Goal: Task Accomplishment & Management: Use online tool/utility

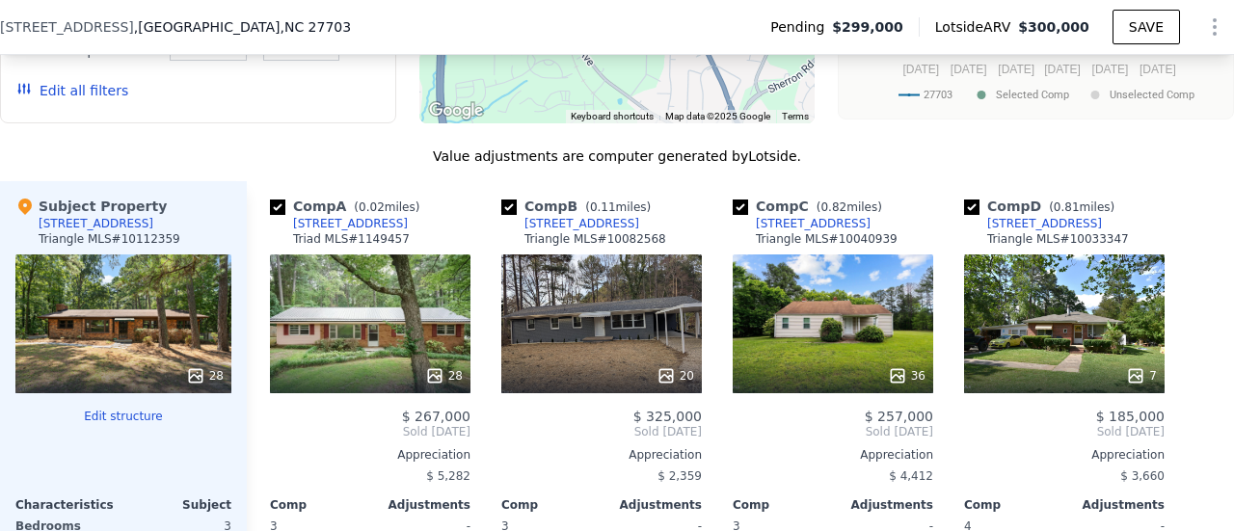
scroll to position [1728, 0]
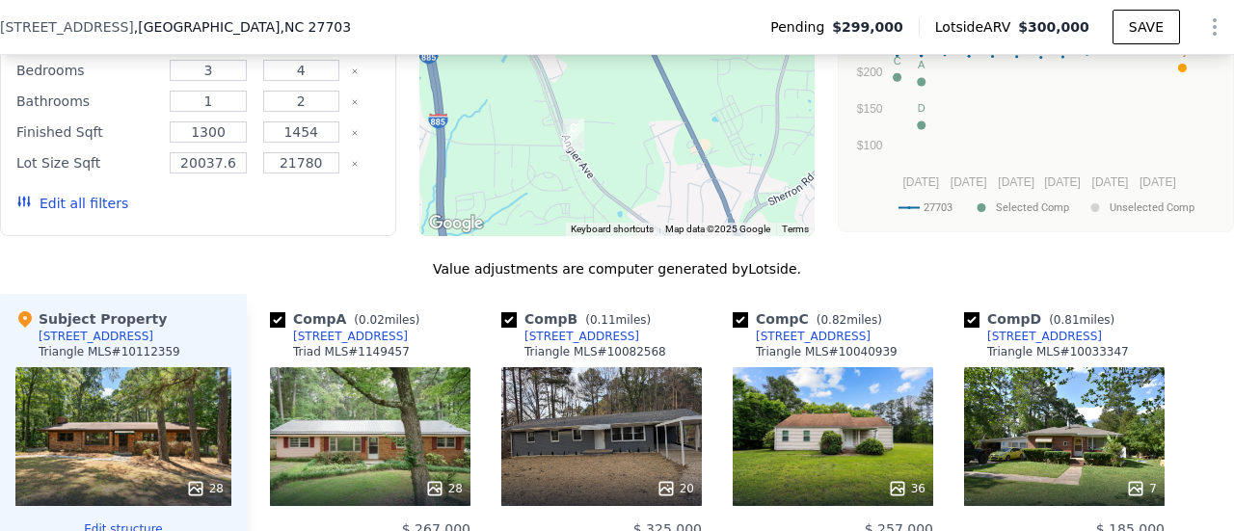
click at [102, 213] on button "Edit all filters" at bounding box center [72, 203] width 112 height 19
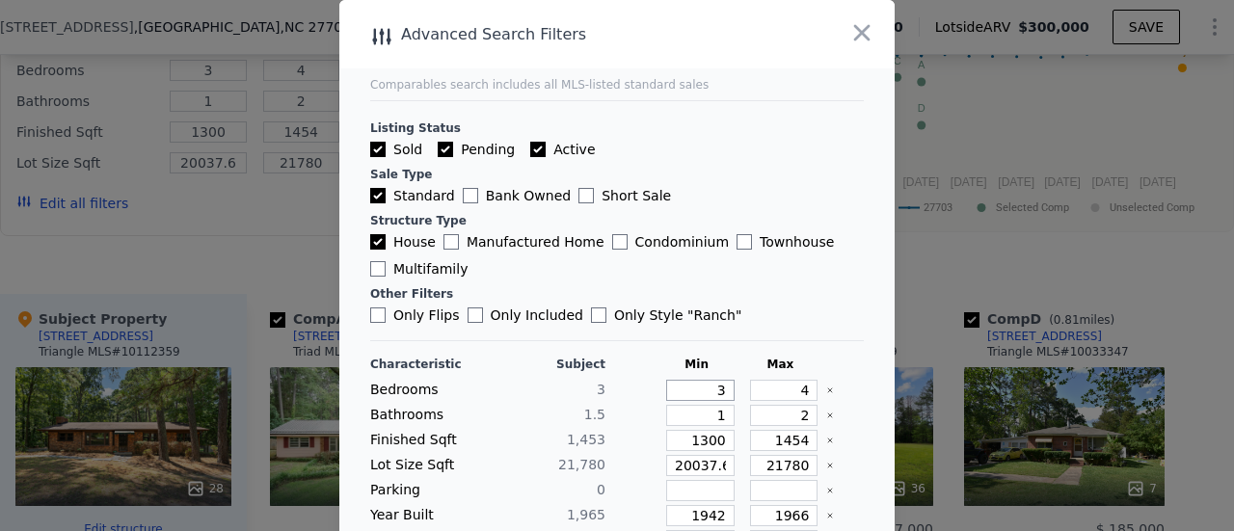
drag, startPoint x: 693, startPoint y: 391, endPoint x: 712, endPoint y: 389, distance: 18.4
click at [712, 389] on input "3" at bounding box center [700, 390] width 68 height 21
type input "2"
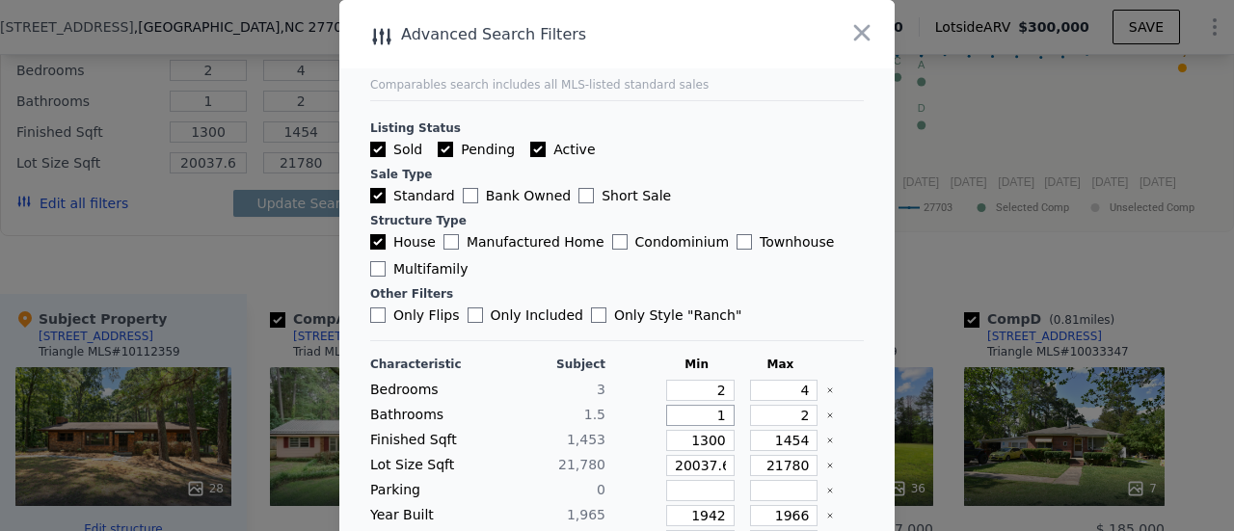
type input "3"
type input "2.5"
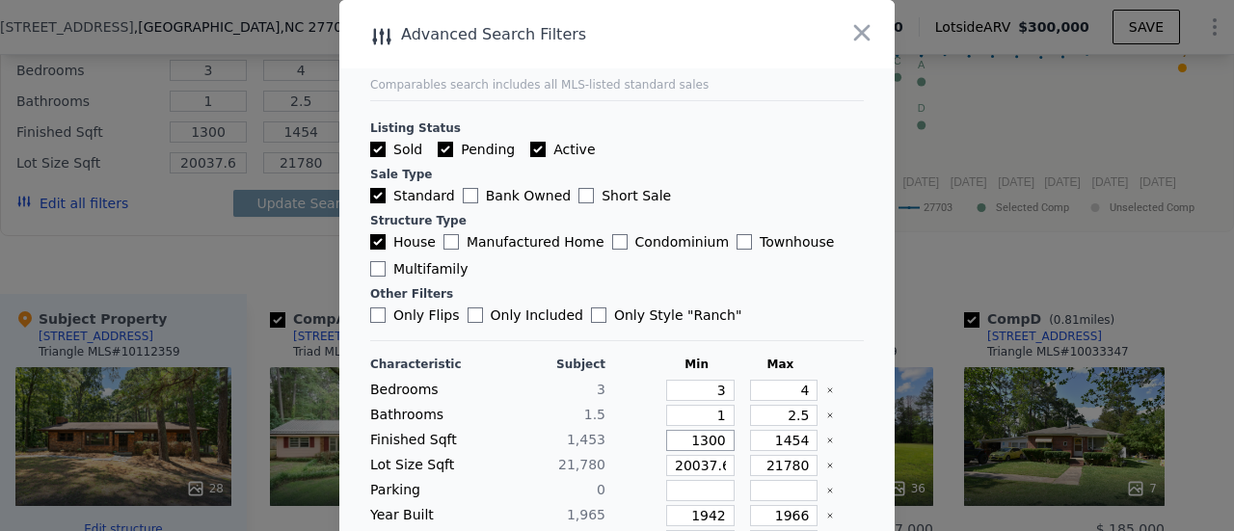
type input "1"
type input "12"
type input "120"
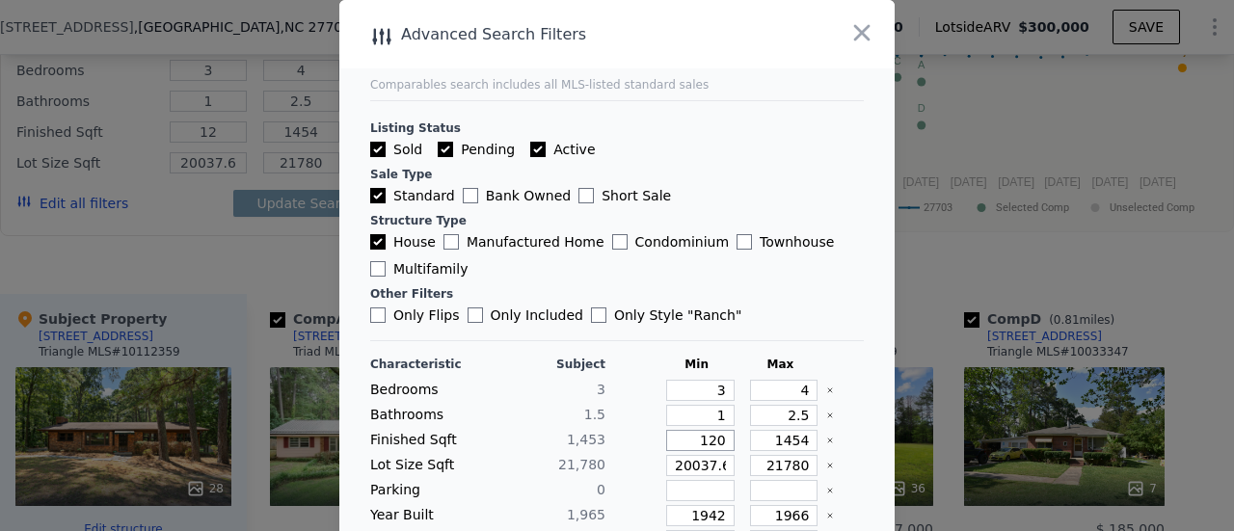
type input "120"
type input "1203"
type input "1"
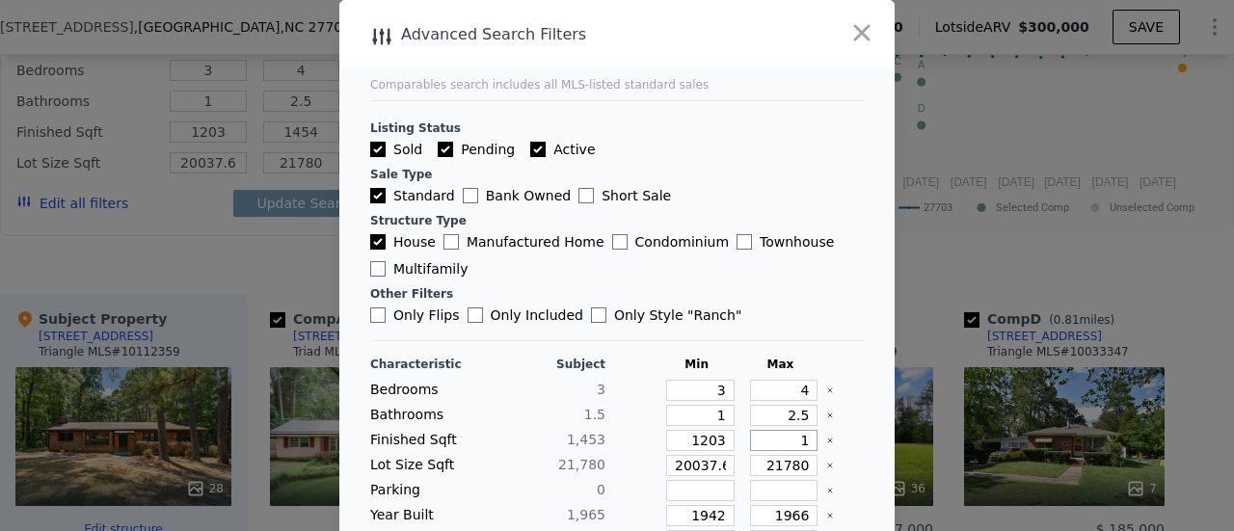
type input "1"
type input "17"
type input "170"
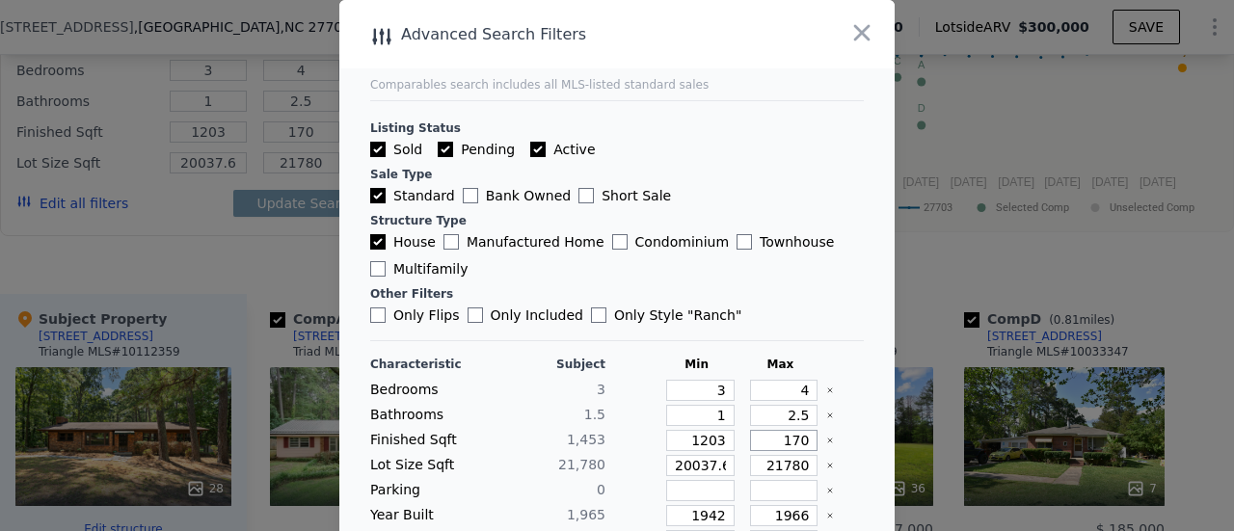
type input "1703"
type input "1"
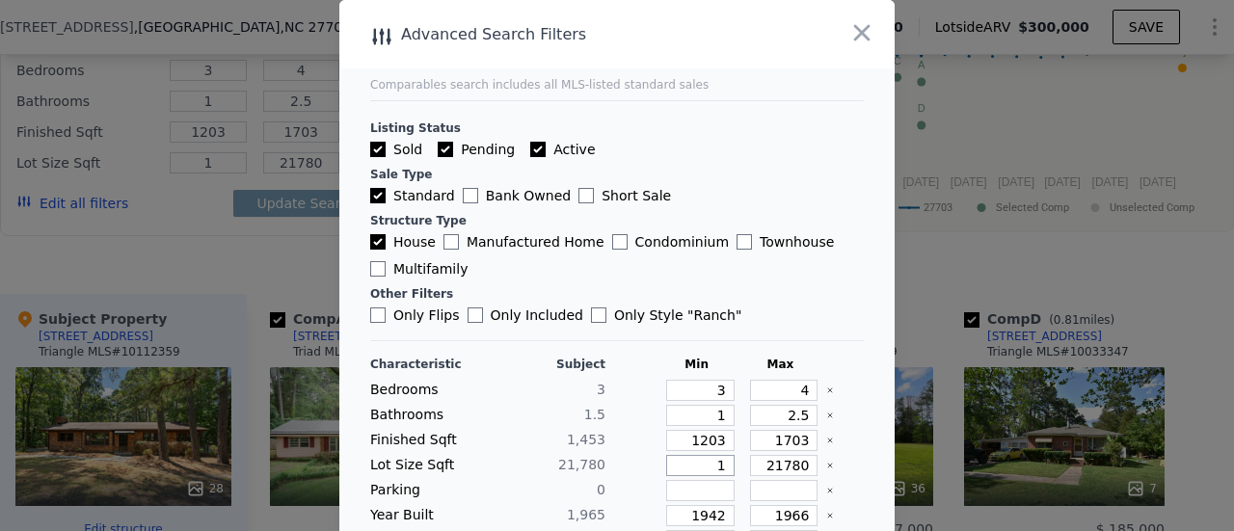
type input "13"
type input "130"
type input "1307"
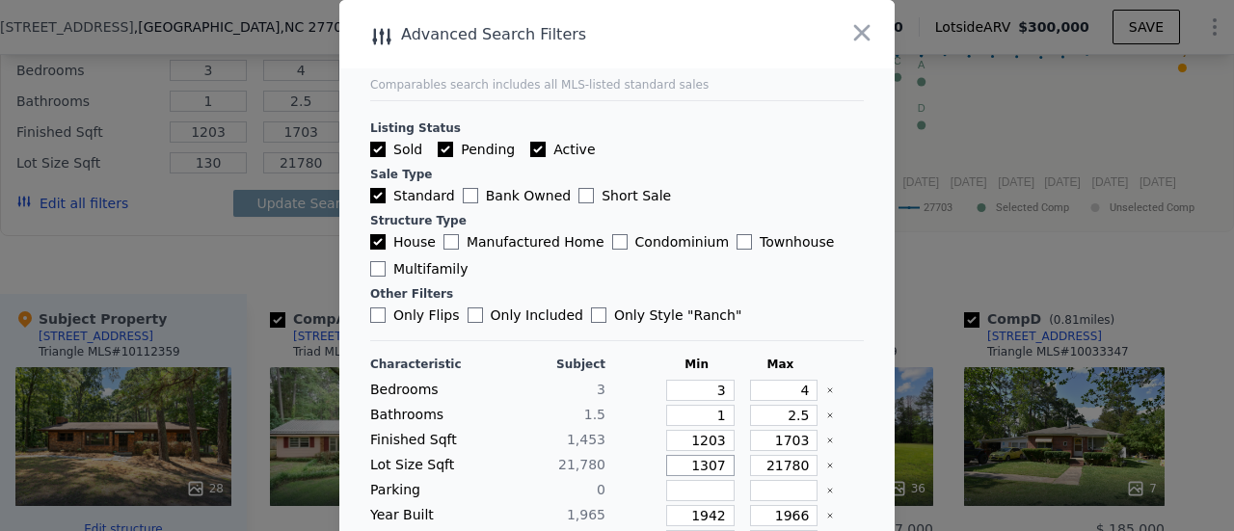
type input "1307"
type input "13070"
type input "3"
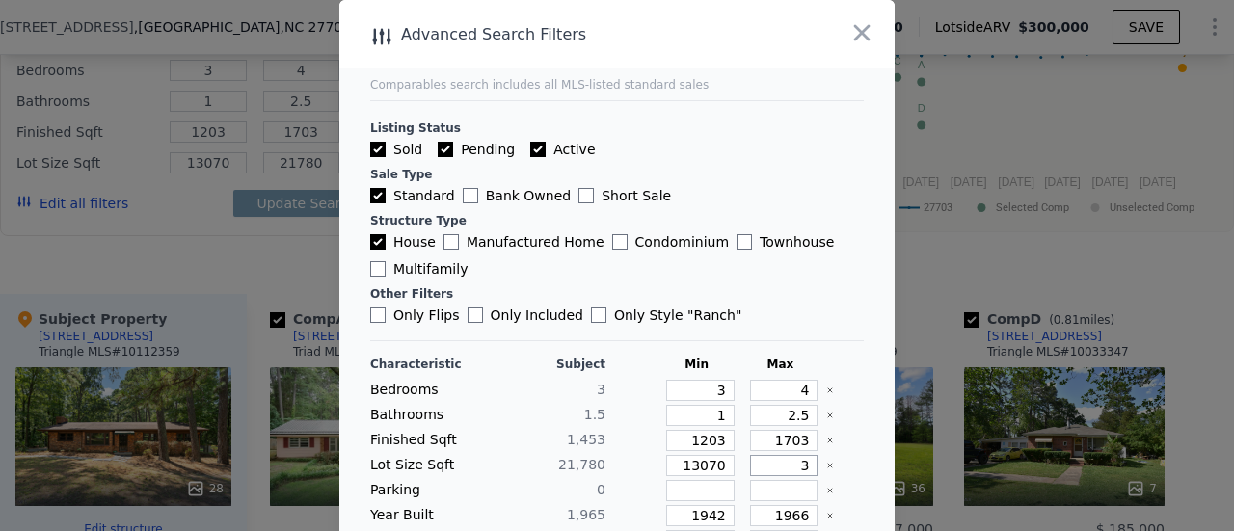
type input "3"
type input "30"
type input "304"
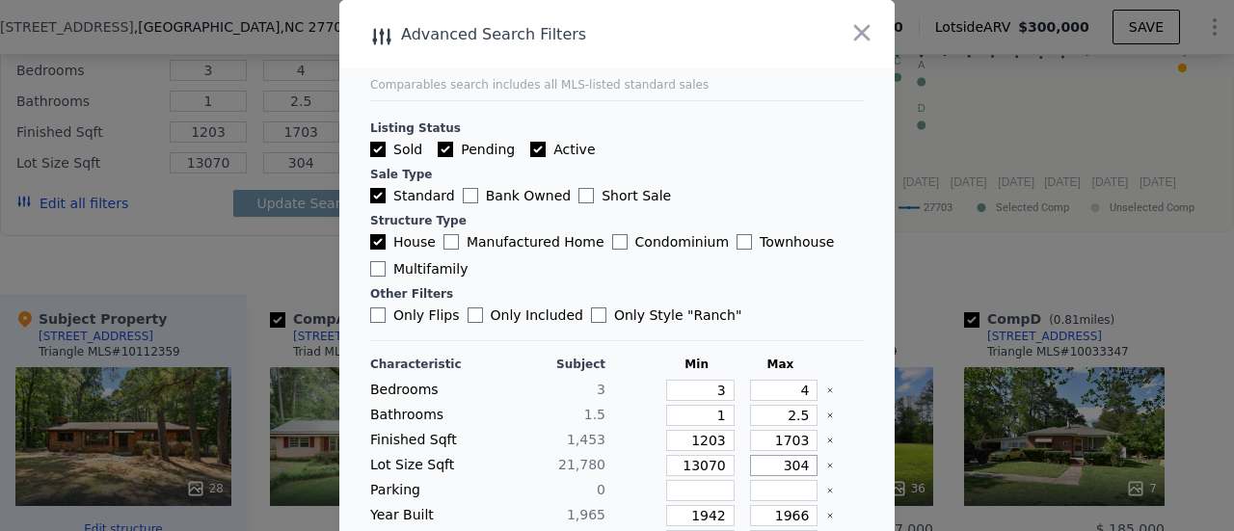
type input "3049"
type input "30490"
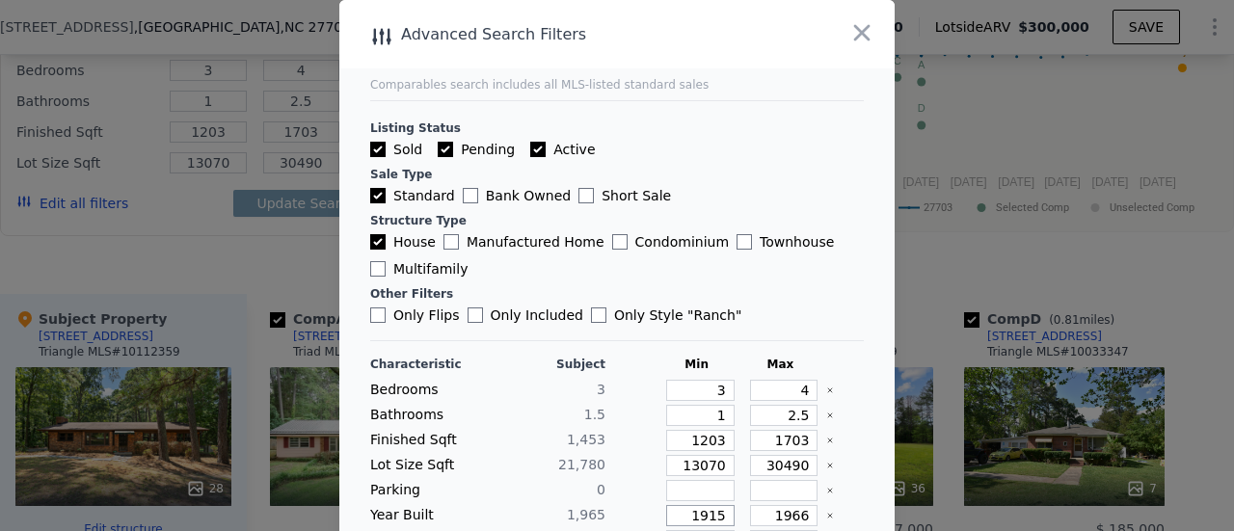
type input "1915"
type input "2015"
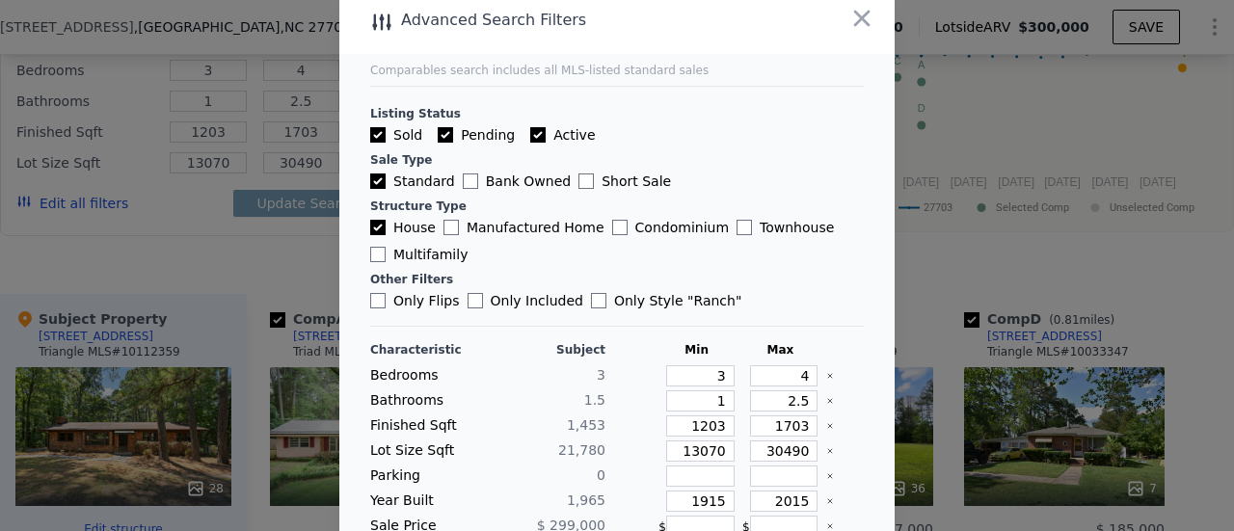
scroll to position [161, 0]
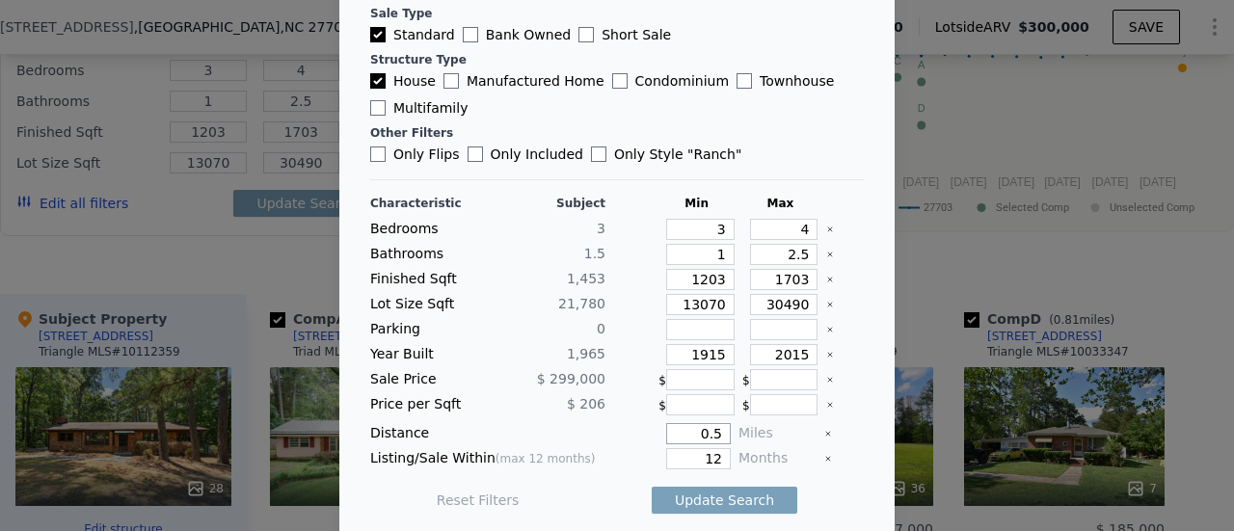
type input "0.5"
type input "6"
click at [713, 493] on button "Update Search" at bounding box center [725, 500] width 146 height 27
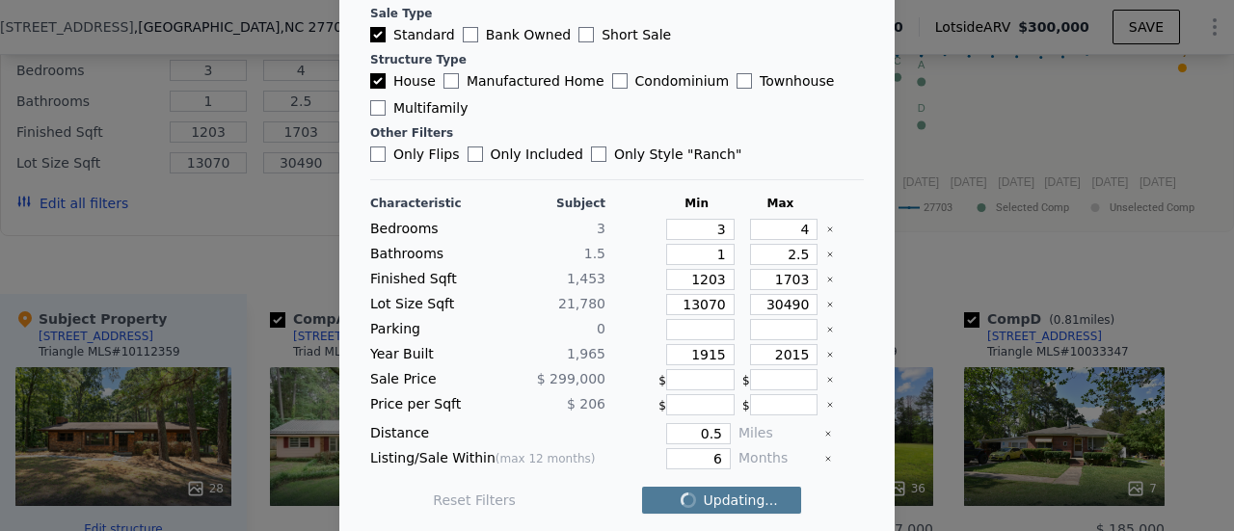
checkbox input "false"
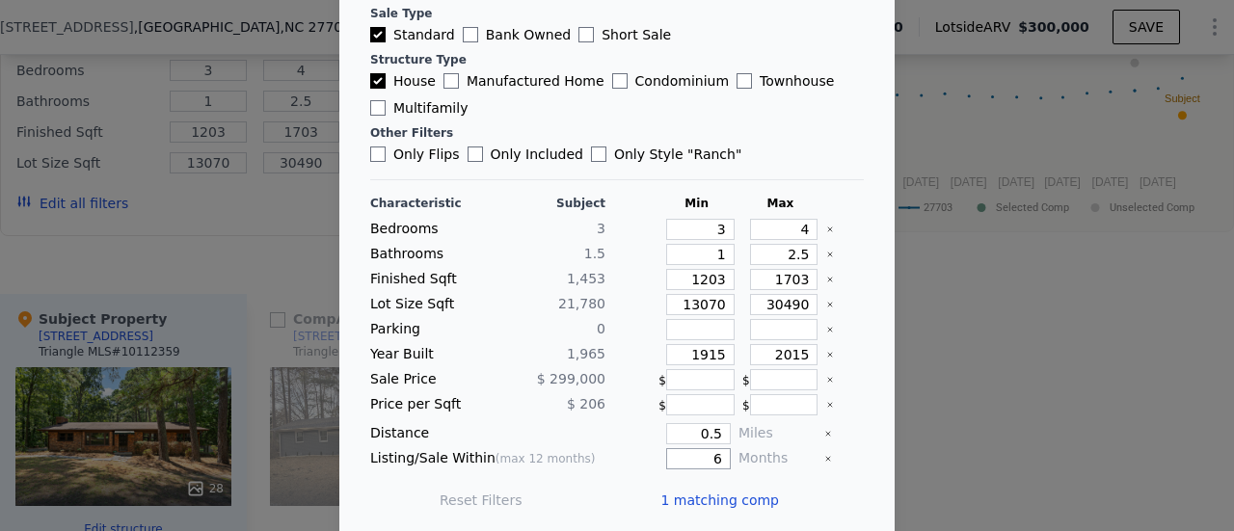
drag, startPoint x: 689, startPoint y: 456, endPoint x: 717, endPoint y: 452, distance: 28.2
click at [717, 452] on div "Listing/Sale Within (max 12 months) 6 Months" at bounding box center [617, 458] width 494 height 21
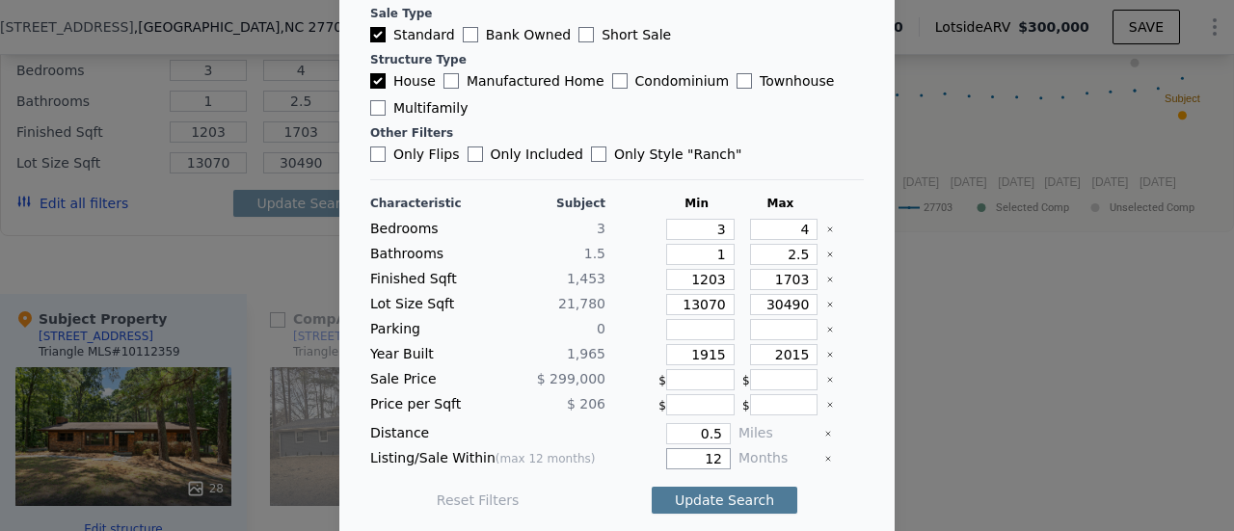
type input "12"
click at [717, 498] on button "Update Search" at bounding box center [725, 500] width 146 height 27
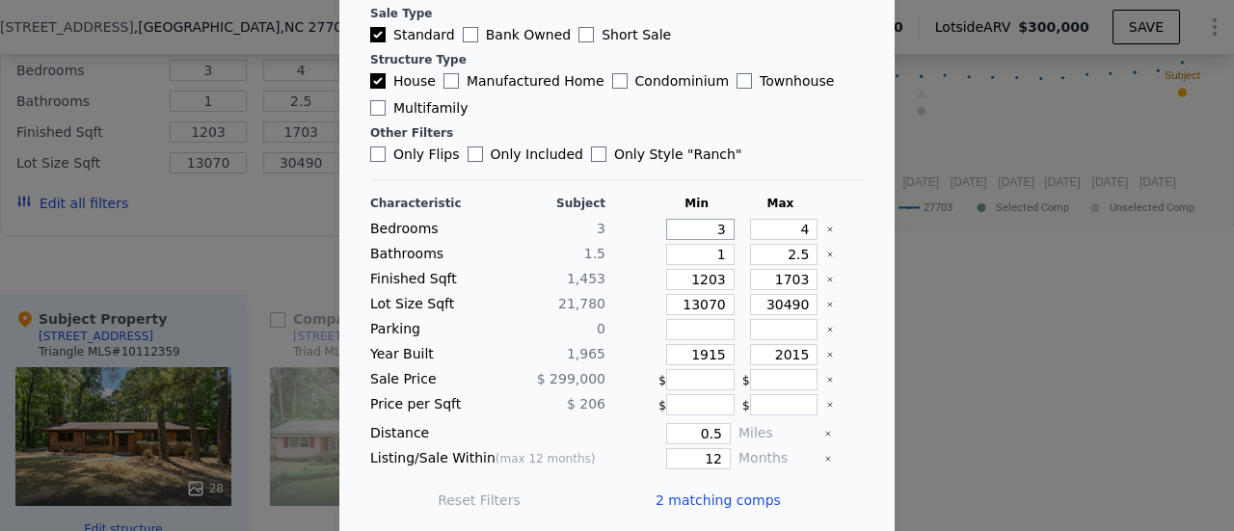
drag, startPoint x: 685, startPoint y: 227, endPoint x: 743, endPoint y: 223, distance: 58.0
click at [743, 223] on div "Bedrooms 3 3 4" at bounding box center [617, 229] width 494 height 21
type input "2"
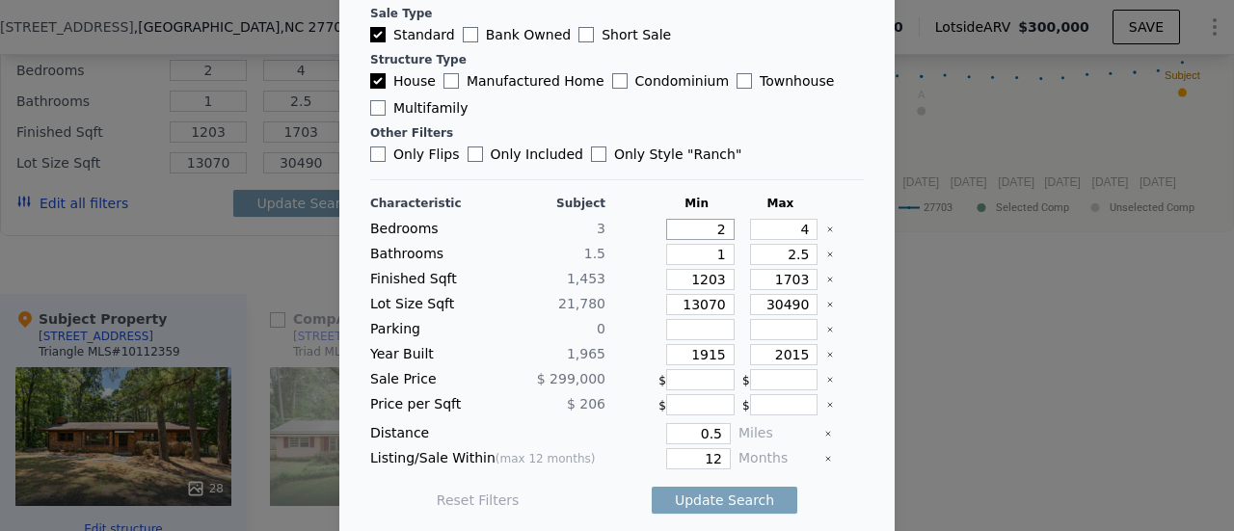
type input "2"
click at [721, 489] on button "Update Search" at bounding box center [725, 500] width 146 height 27
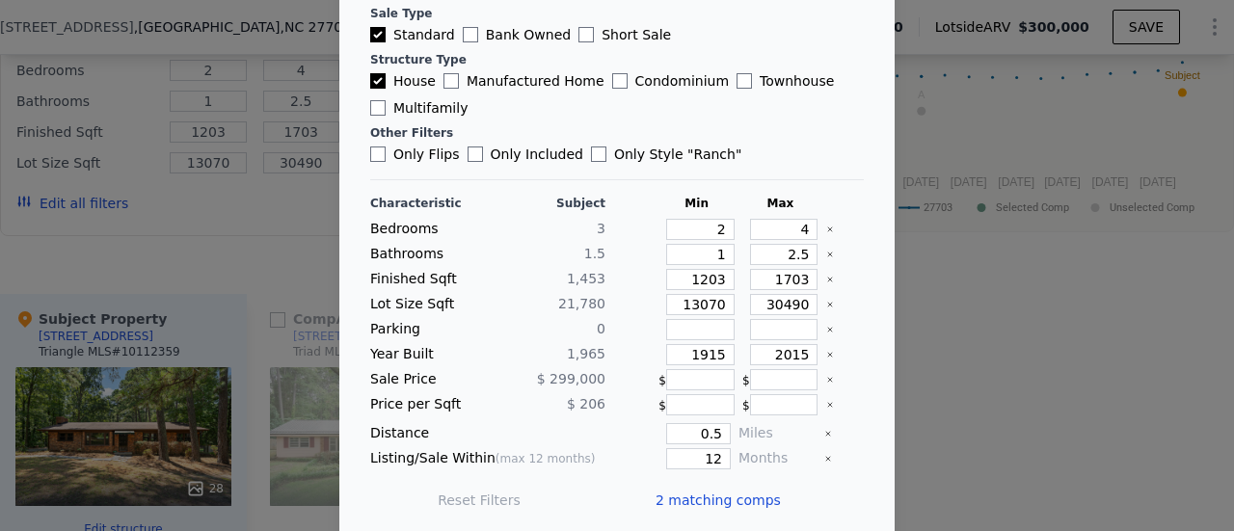
click at [666, 491] on span "2 matching comps" at bounding box center [718, 500] width 125 height 19
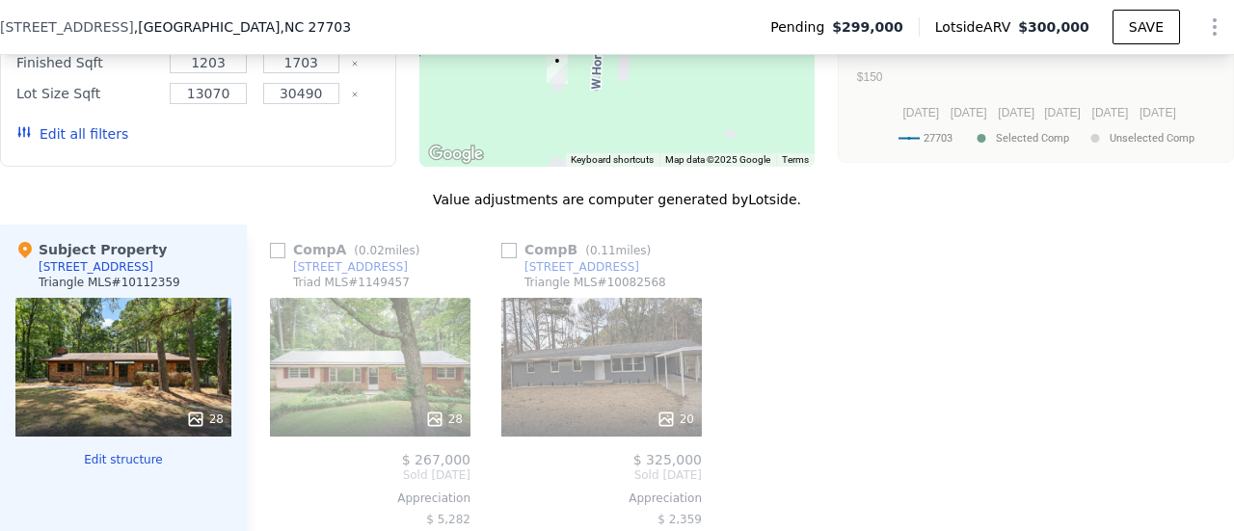
scroll to position [1825, 0]
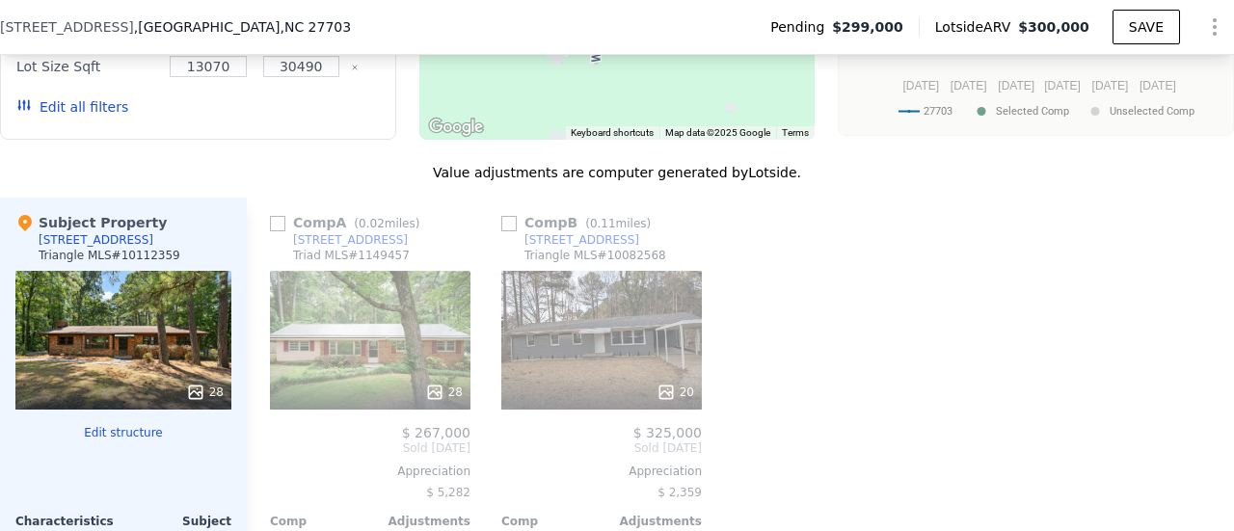
click at [510, 231] on input "checkbox" at bounding box center [508, 223] width 15 height 15
checkbox input "true"
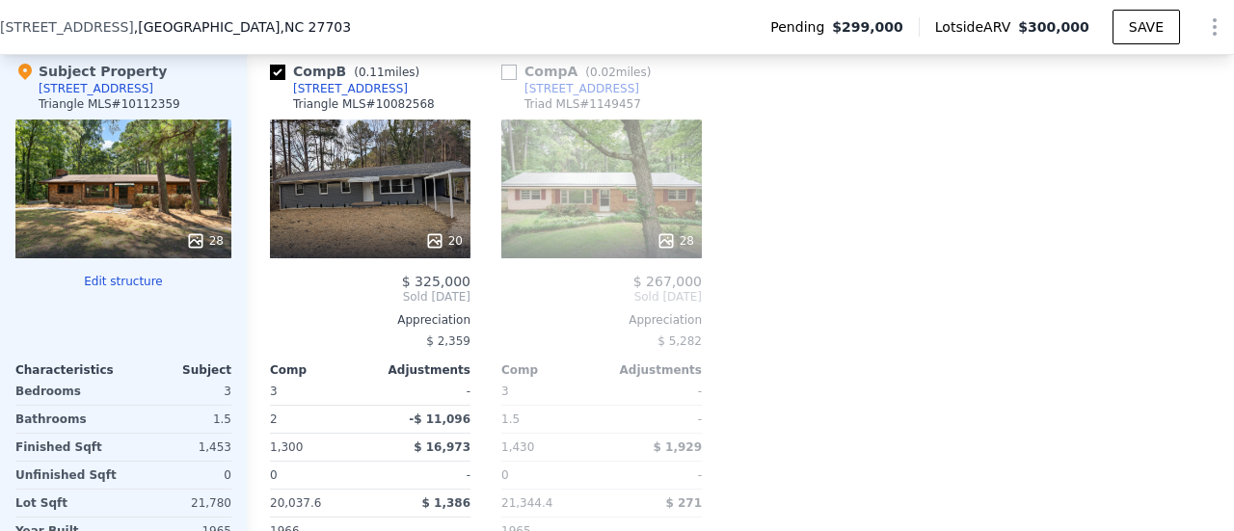
scroll to position [2017, 0]
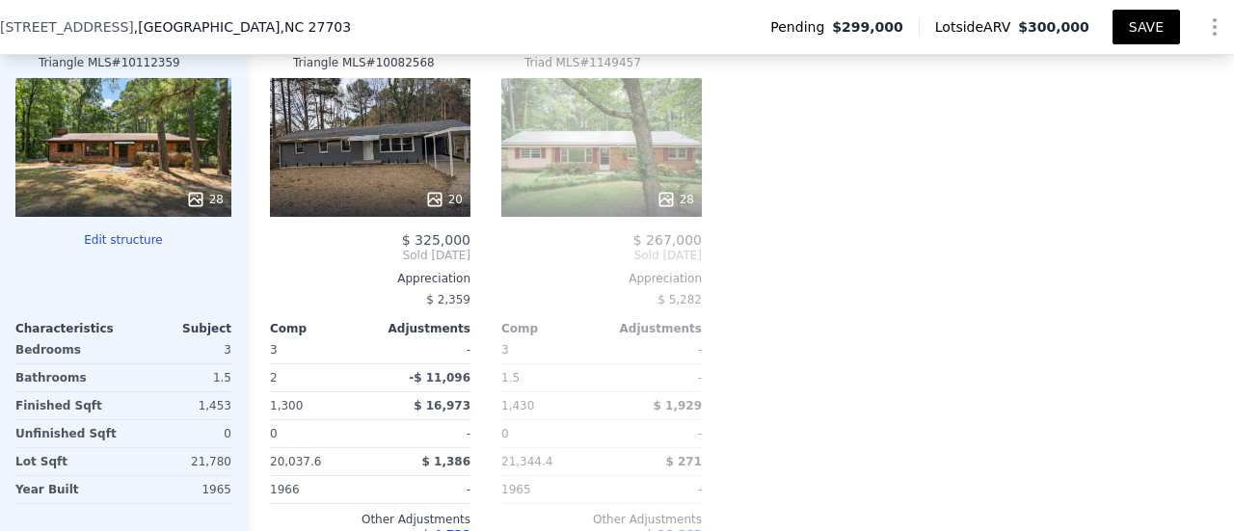
click at [1134, 30] on button "SAVE" at bounding box center [1147, 27] width 68 height 35
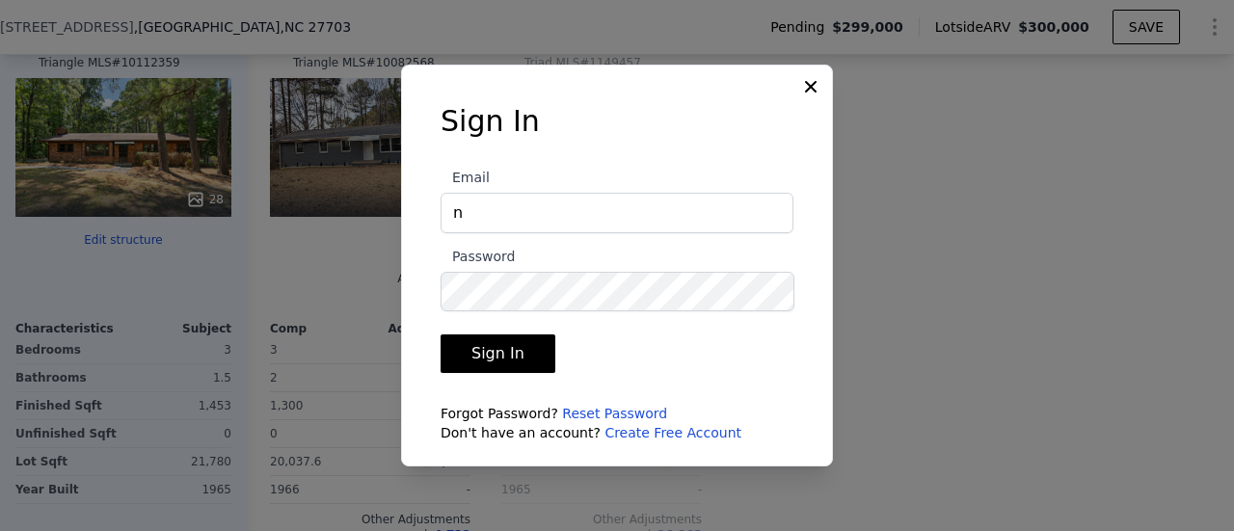
type input "[EMAIL_ADDRESS][DOMAIN_NAME]"
click at [441, 335] on button "Sign In" at bounding box center [498, 354] width 115 height 39
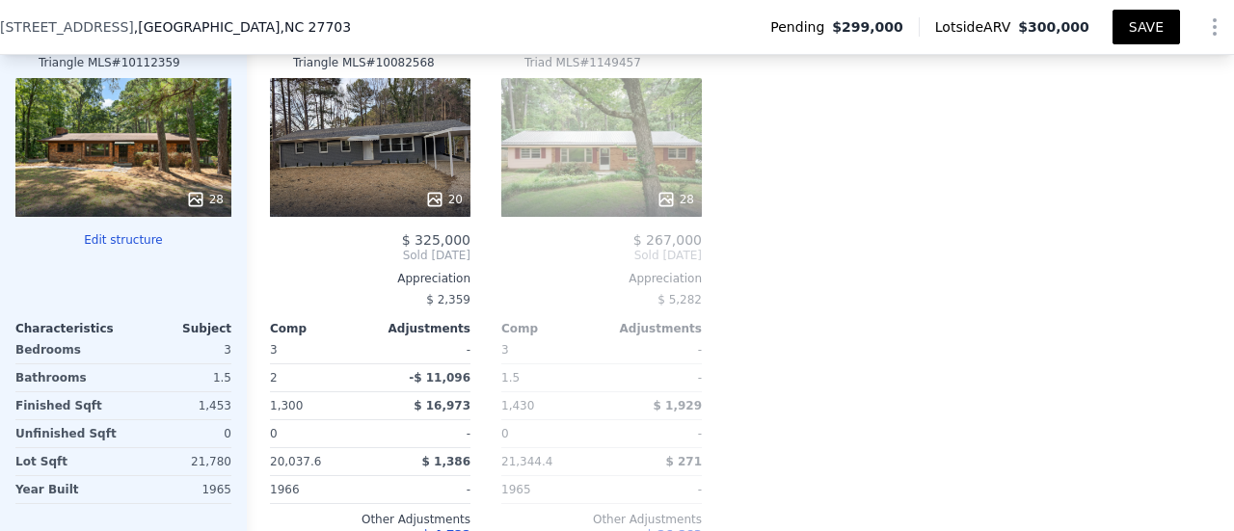
click at [1120, 30] on button "SAVE" at bounding box center [1147, 27] width 68 height 35
click at [438, 207] on icon at bounding box center [434, 199] width 19 height 19
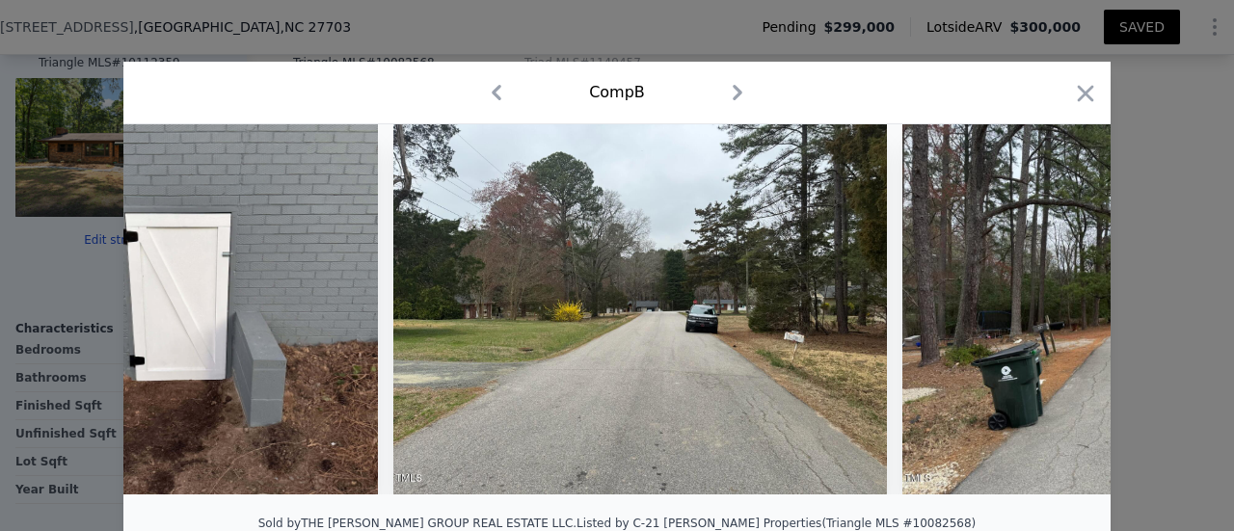
scroll to position [0, 8064]
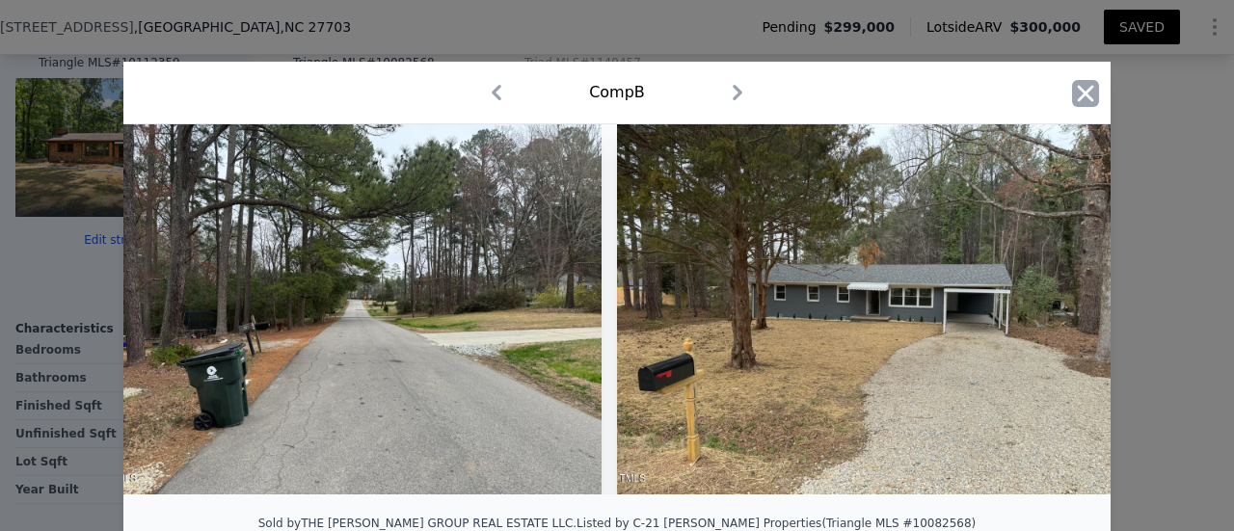
click at [1079, 95] on icon "button" at bounding box center [1086, 93] width 16 height 16
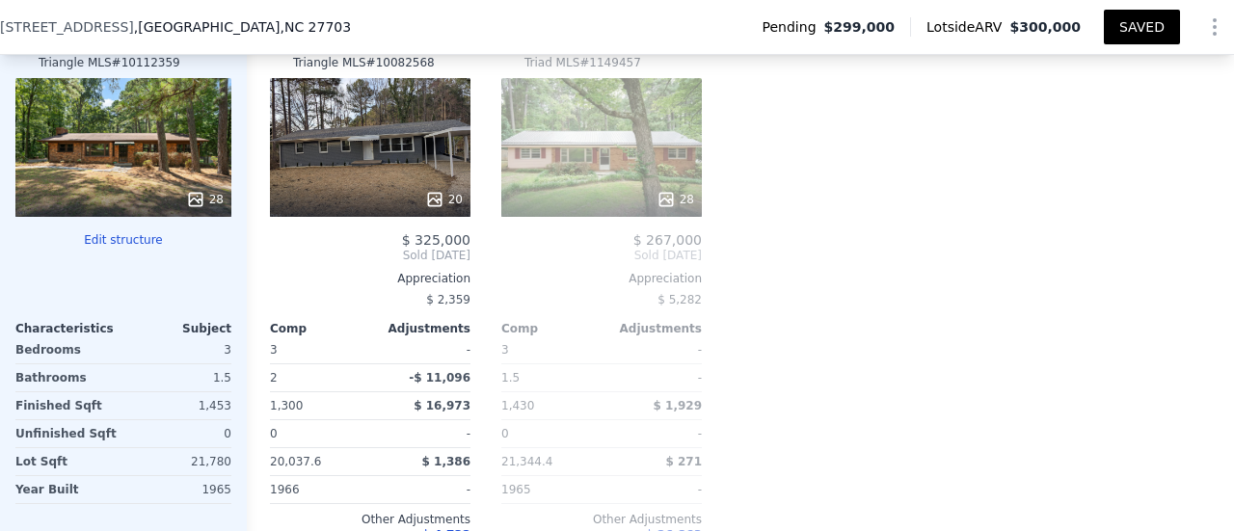
click at [195, 204] on icon at bounding box center [195, 199] width 19 height 19
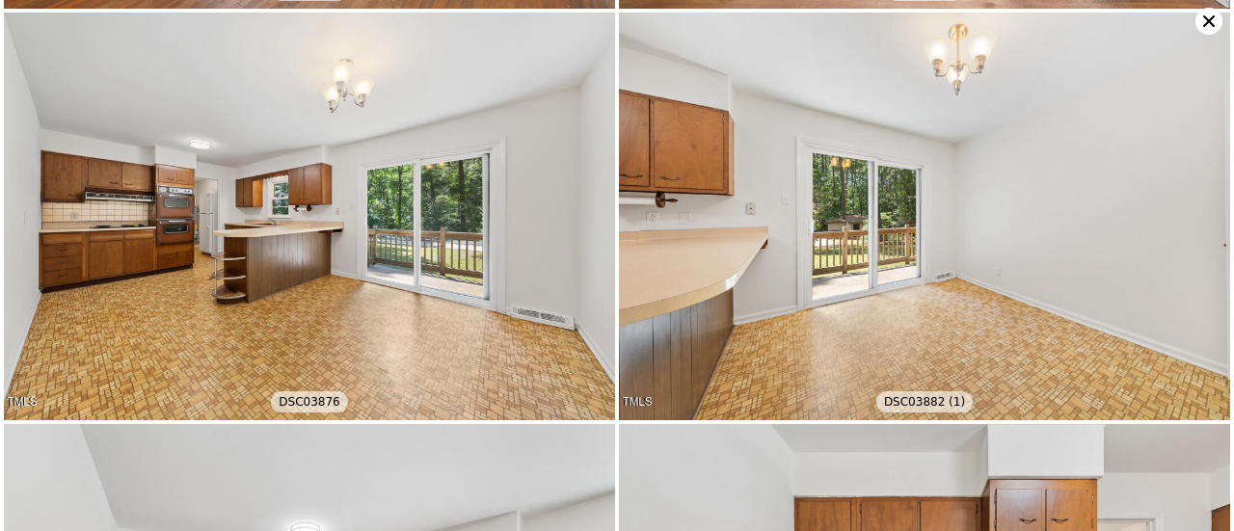
scroll to position [813, 0]
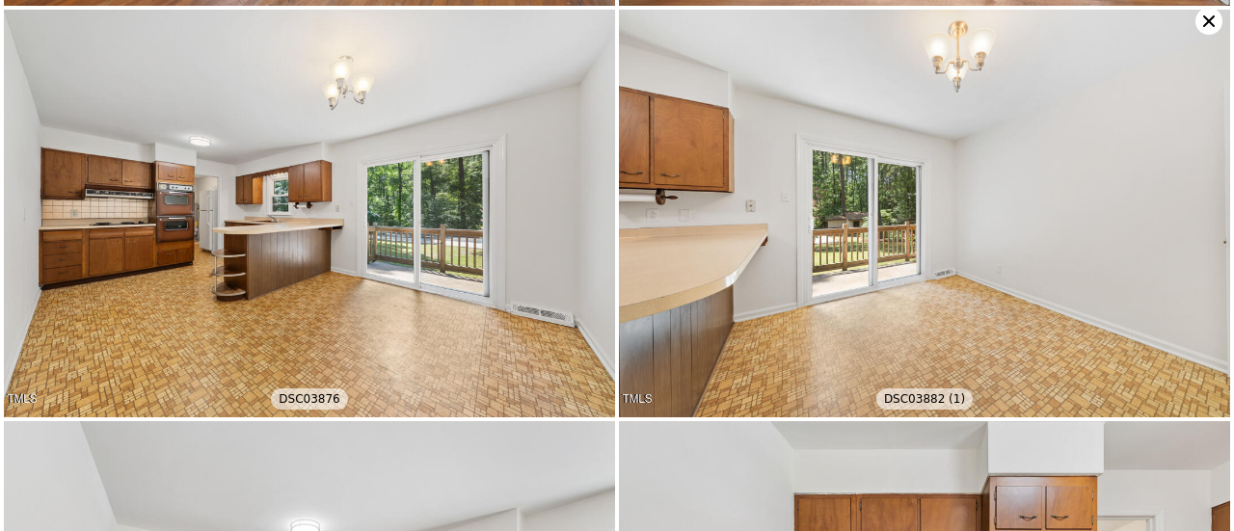
type input "3"
type input "1.5"
type input "2"
type input "1300"
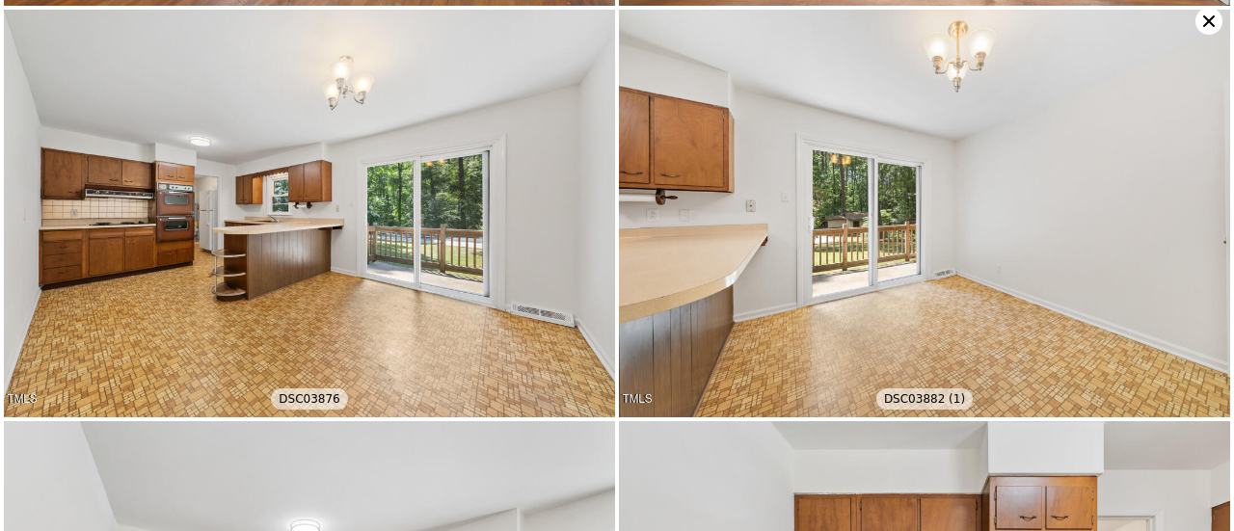
type input "1430"
type input "20037.6"
type input "21344.4"
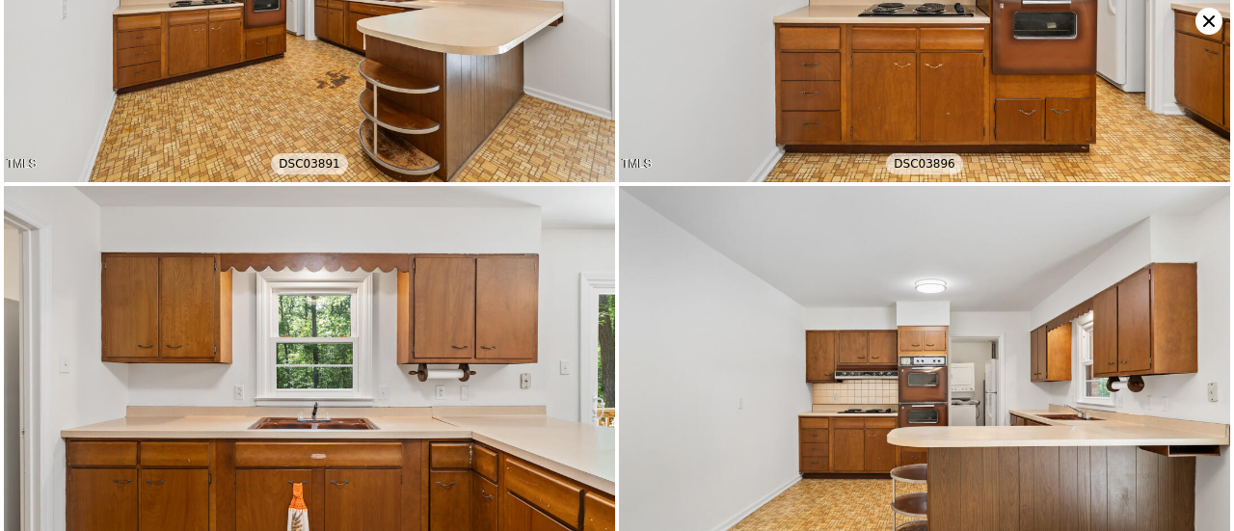
scroll to position [1626, 0]
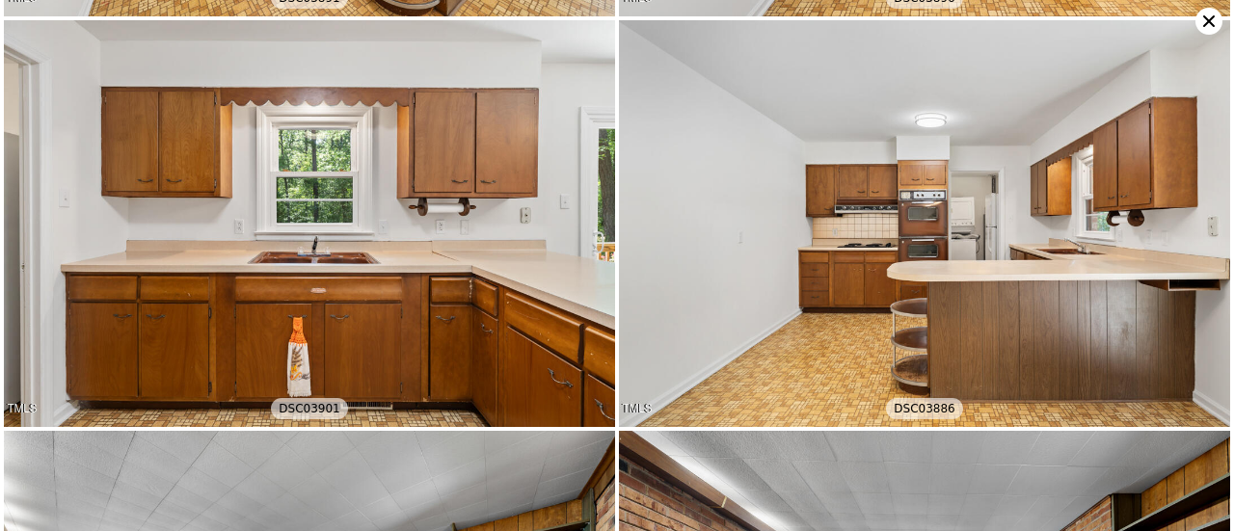
click at [1206, 20] on icon at bounding box center [1209, 21] width 27 height 27
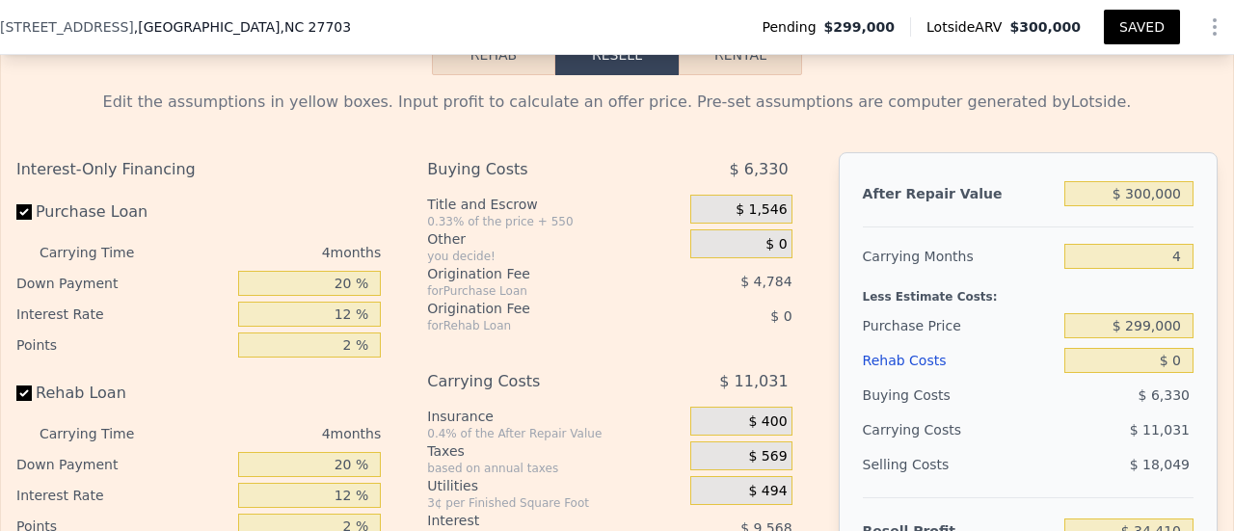
scroll to position [2789, 0]
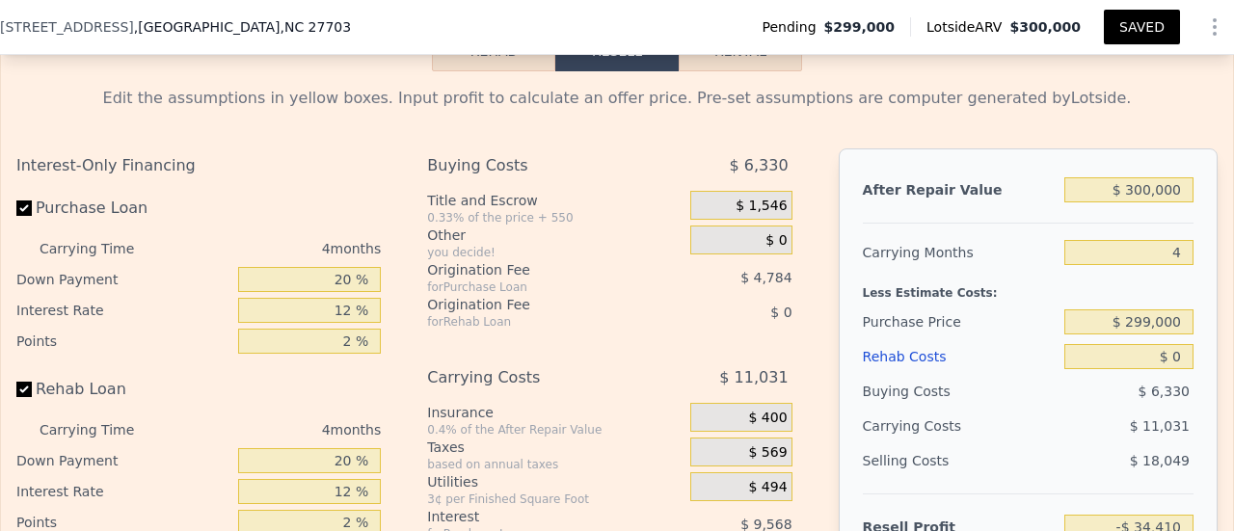
click at [498, 67] on button "Rehab" at bounding box center [493, 51] width 123 height 41
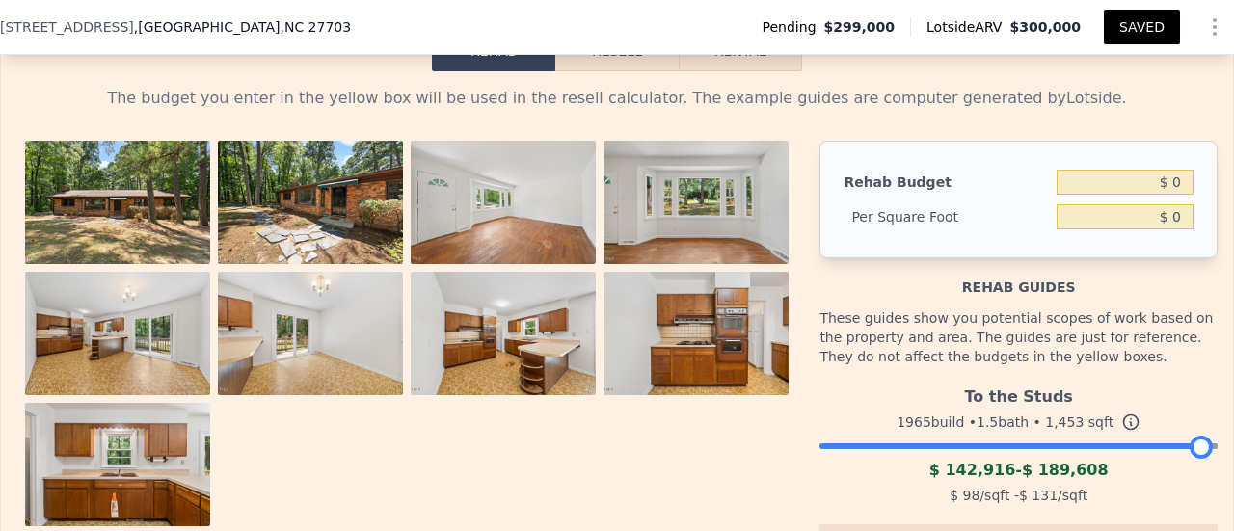
click at [987, 447] on div at bounding box center [1019, 442] width 398 height 12
click at [1012, 447] on div at bounding box center [1019, 442] width 398 height 12
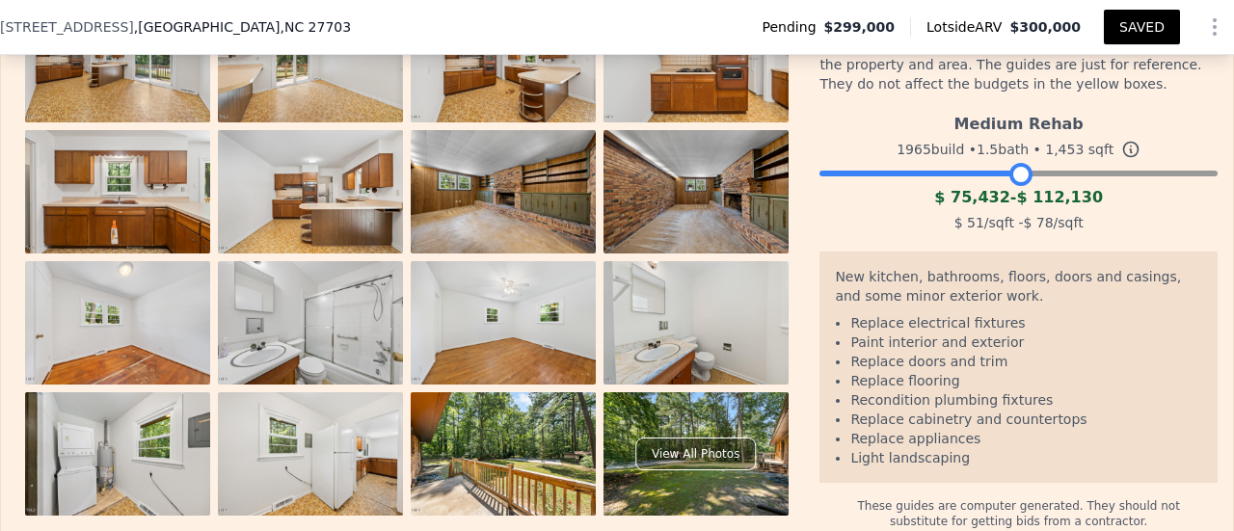
scroll to position [2885, 0]
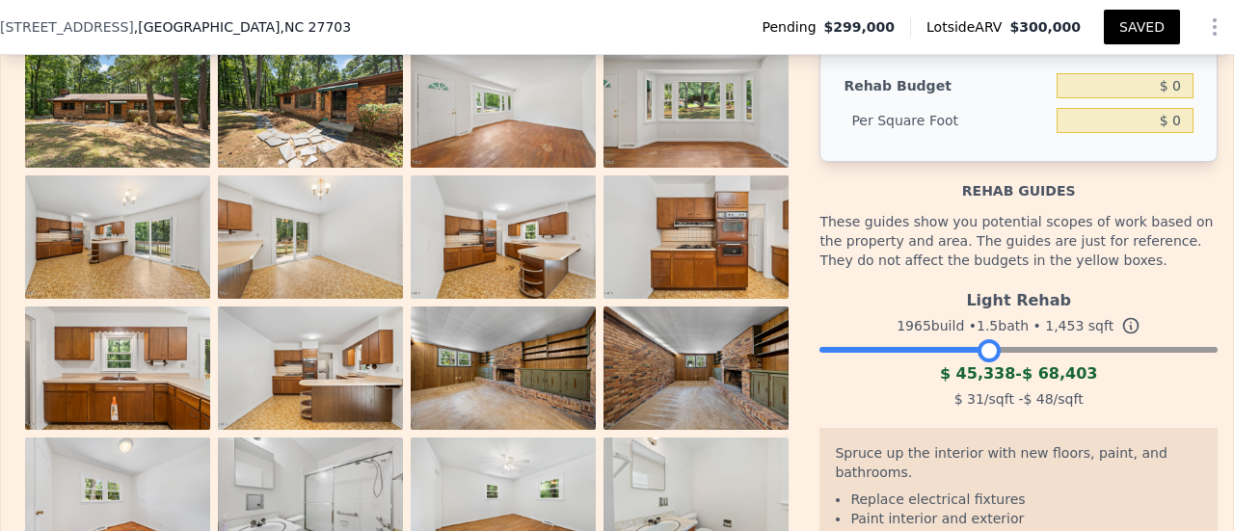
click at [978, 351] on div at bounding box center [1019, 345] width 398 height 12
click at [1164, 125] on input "$ 0" at bounding box center [1125, 120] width 137 height 25
type input "$ 48"
click at [1160, 84] on input "$ 0" at bounding box center [1125, 85] width 137 height 25
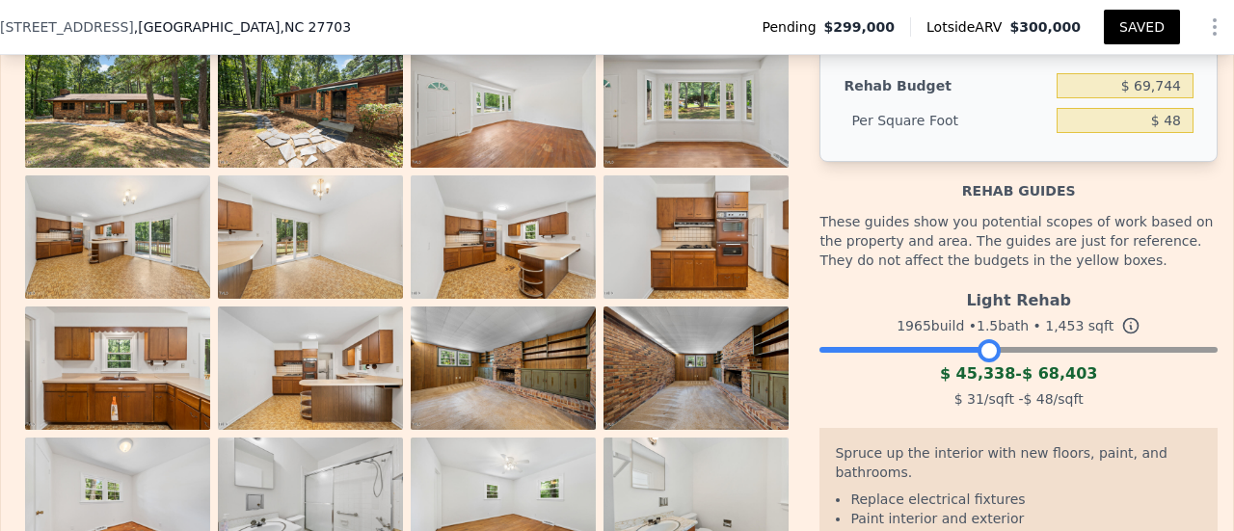
type input "$ 0"
click at [1163, 123] on input "$ 0" at bounding box center [1125, 120] width 137 height 25
type input "$ 48"
click at [1161, 93] on input "$ 0" at bounding box center [1125, 85] width 137 height 25
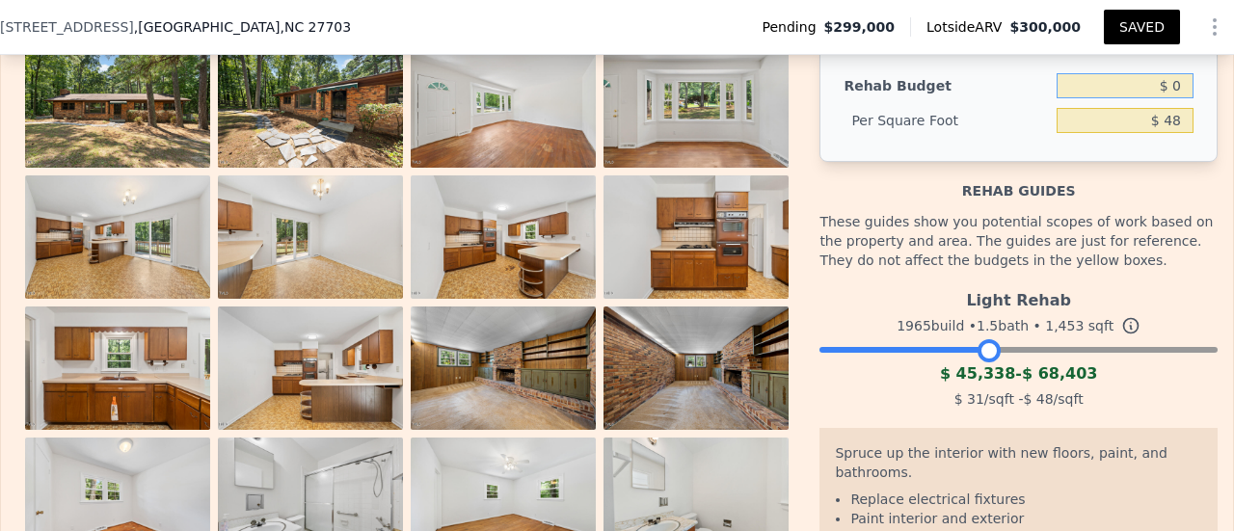
type input "$ 69,744"
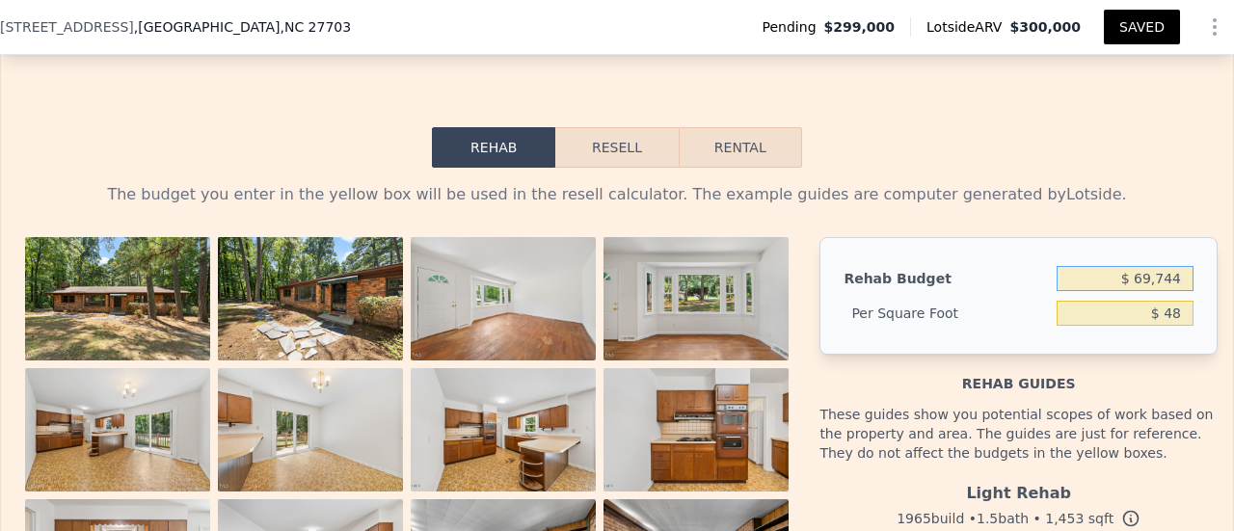
click at [604, 156] on button "Resell" at bounding box center [616, 147] width 122 height 41
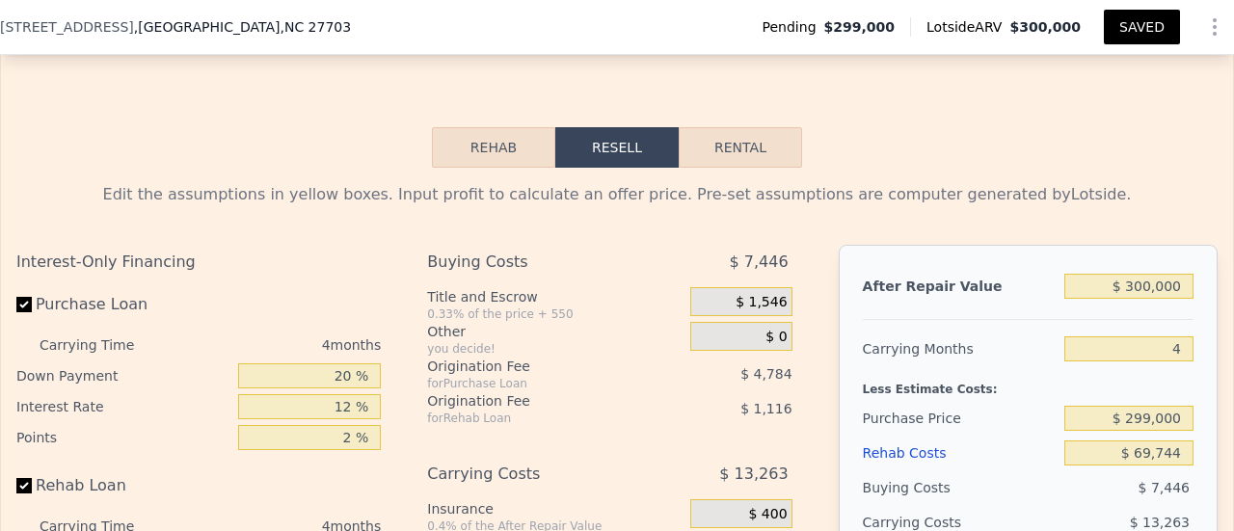
scroll to position [2789, 0]
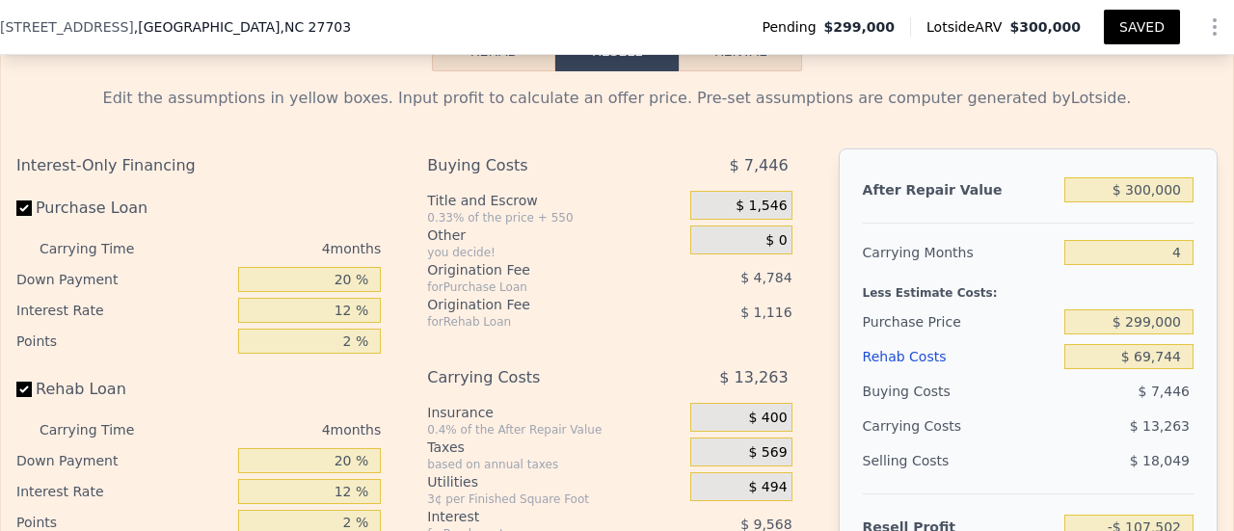
type input "$ 0"
type input "-$ 34,410"
drag, startPoint x: 1155, startPoint y: 252, endPoint x: 1169, endPoint y: 257, distance: 14.7
click at [1169, 257] on input "4" at bounding box center [1129, 252] width 129 height 25
click at [1133, 200] on input "$ 300,000" at bounding box center [1129, 189] width 129 height 25
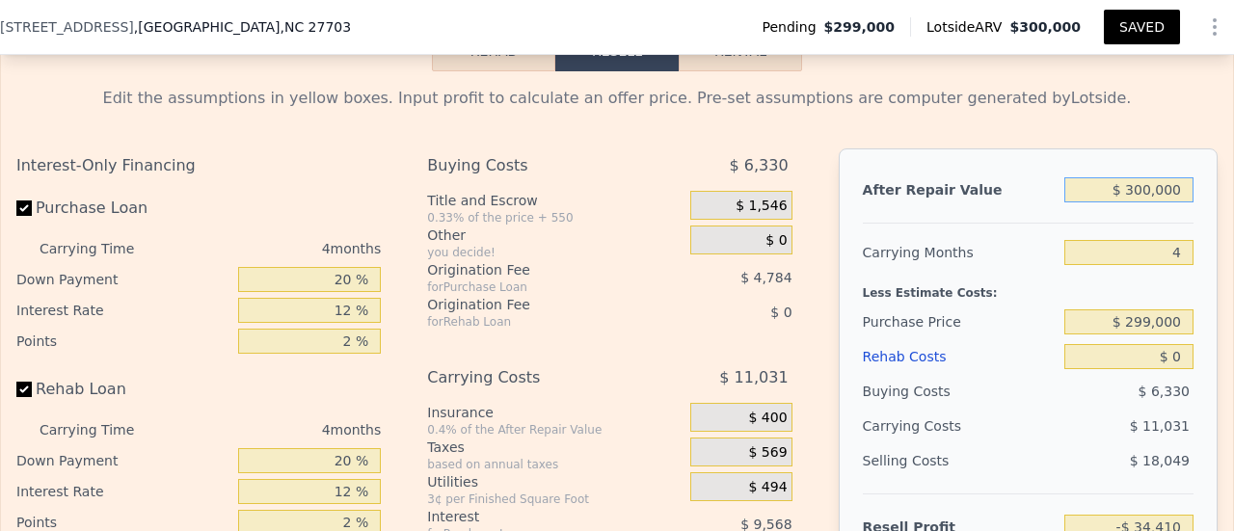
click at [1133, 200] on input "$ 300,000" at bounding box center [1129, 189] width 129 height 25
type input "$ 3"
type input "-$ 316,508"
type input "$ 36"
type input "-$ 316,477"
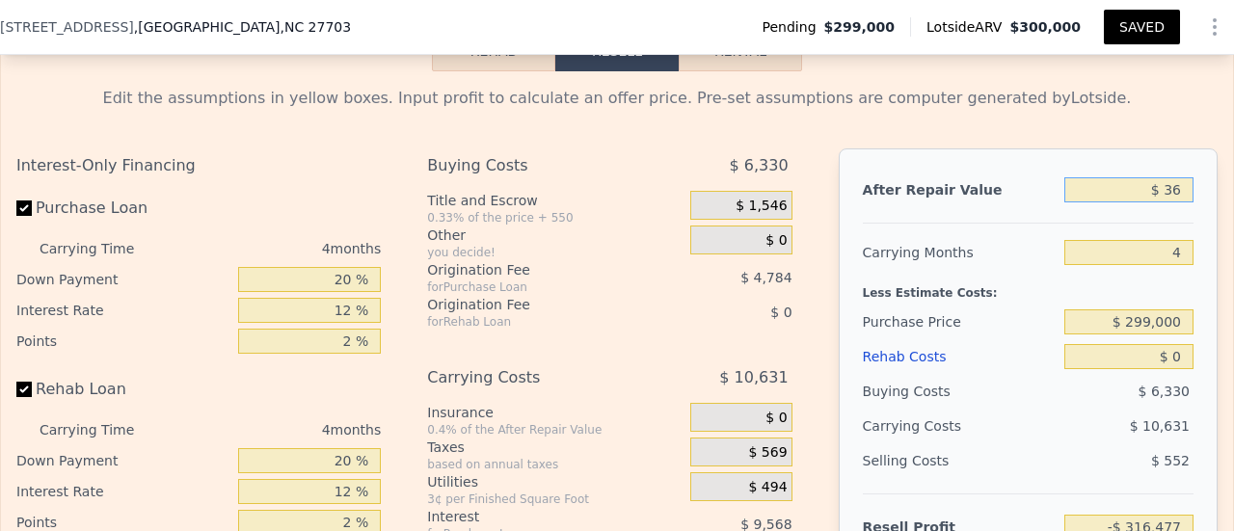
type input "$ 363"
type input "-$ 316,169"
type input "$ 3,633"
type input "-$ 313,095"
type input "$ 36,330"
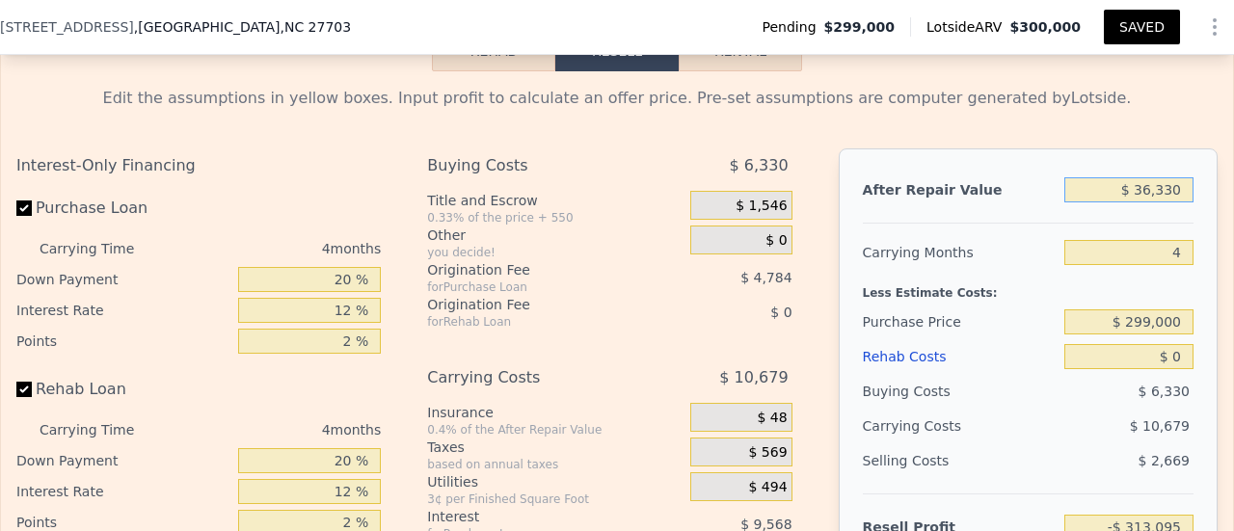
type input "-$ 282,348"
type input "$ 363,300"
type input "$ 25,112"
type input "$ 363,300"
type input "3"
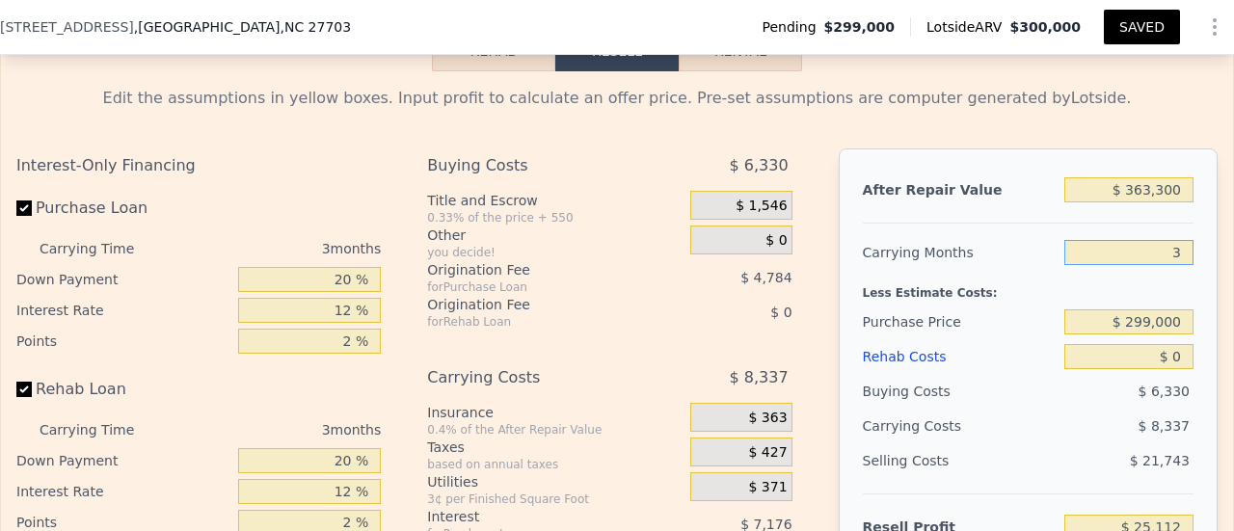
type input "$ 27,890"
type input "3"
type input "$ 7"
type input "$ 27,883"
type input "$ 70"
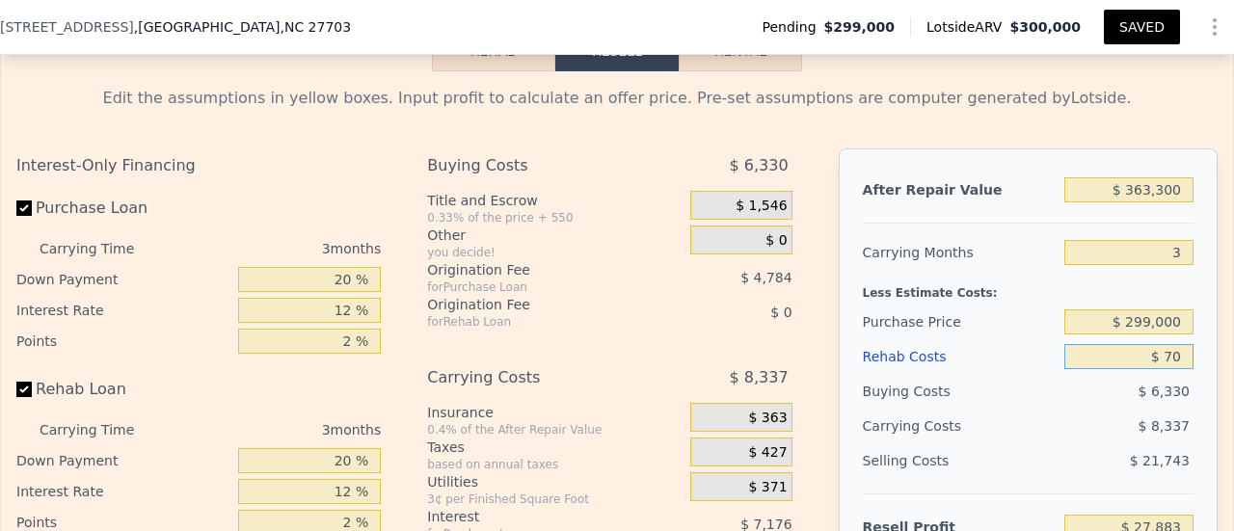
type input "$ 27,816"
type input "$ 700"
type input "$ 27,161"
type input "$ 7,000"
type input "$ 20,610"
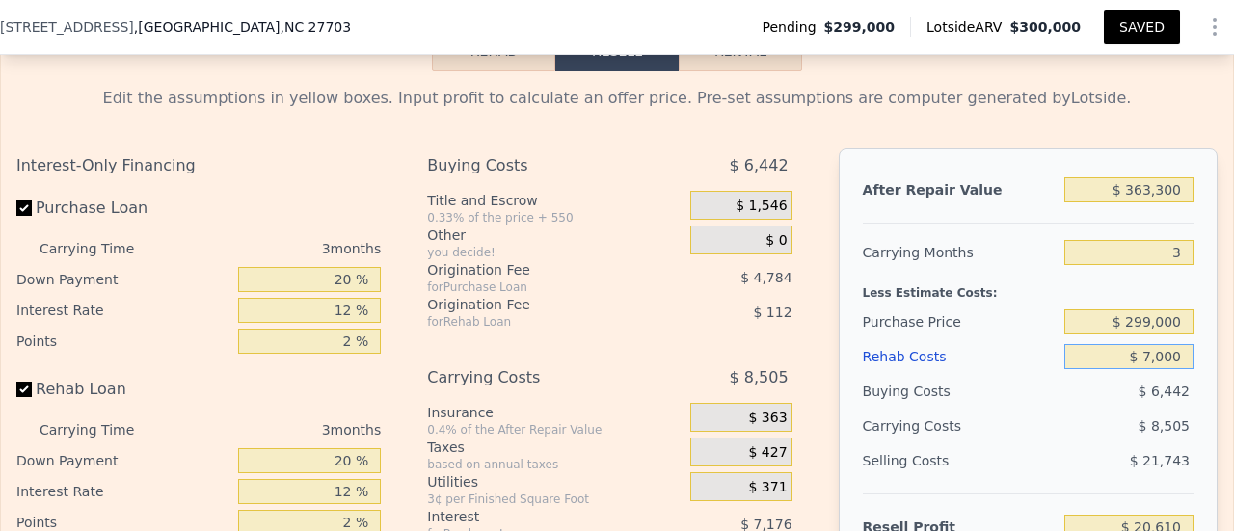
type input "$ 70,000"
type input "-$ 44,910"
type input "$ 70,000"
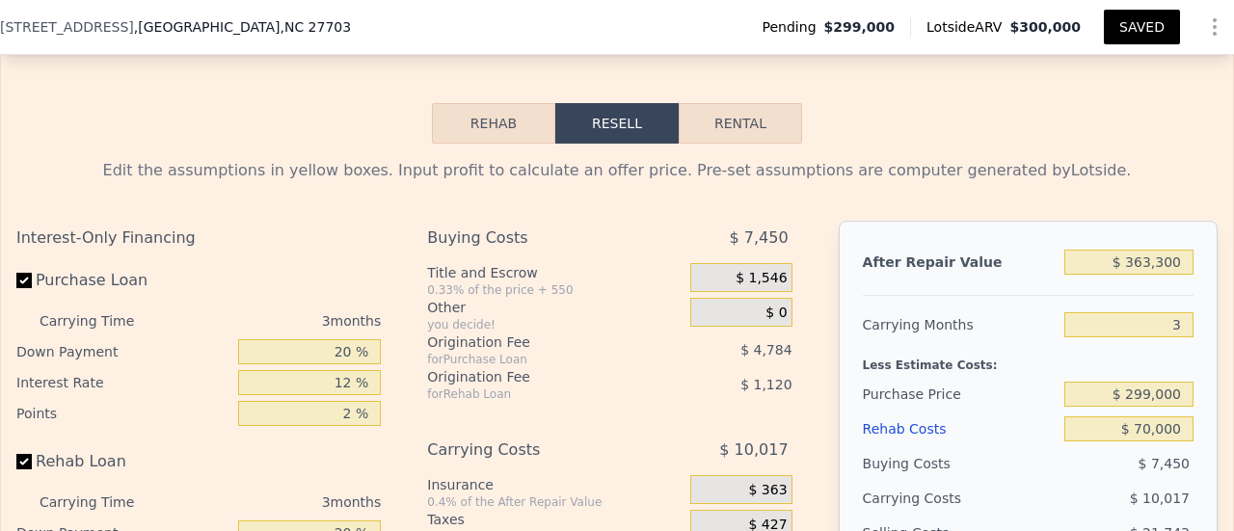
scroll to position [2707, 0]
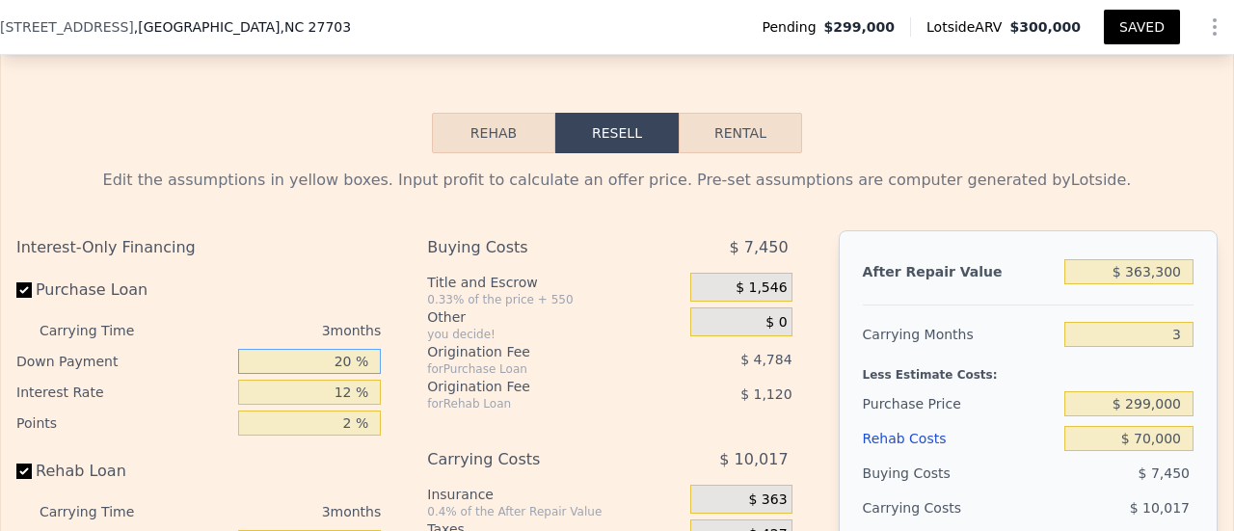
drag, startPoint x: 319, startPoint y: 370, endPoint x: 399, endPoint y: 371, distance: 80.0
drag, startPoint x: 332, startPoint y: 402, endPoint x: 388, endPoint y: 399, distance: 56.0
type input "1 %"
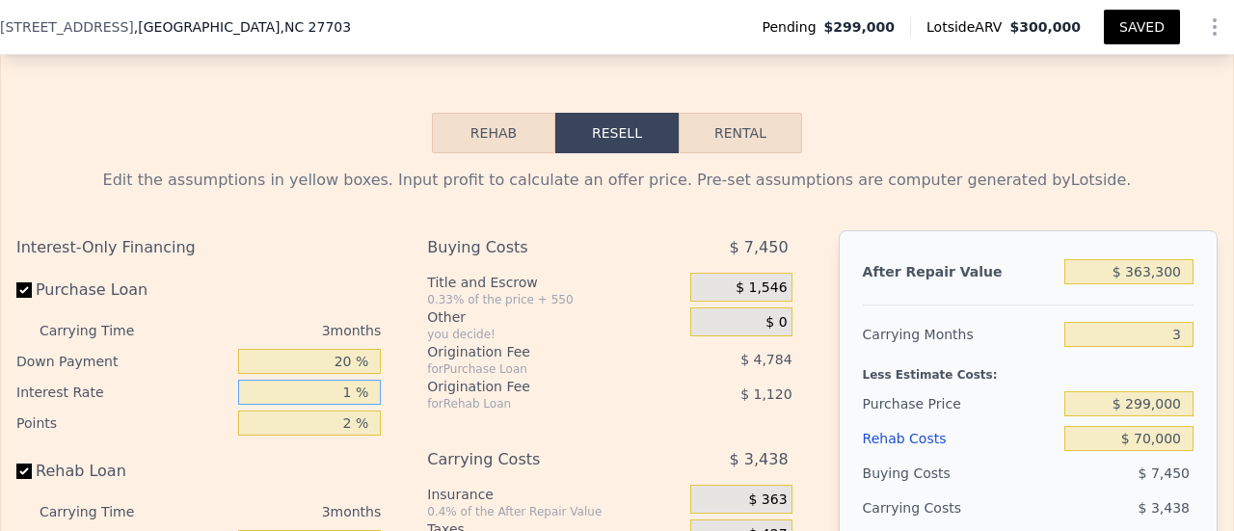
type input "-$ 38,331"
type input "11 %"
type input "-$ 44,313"
type input "11 %"
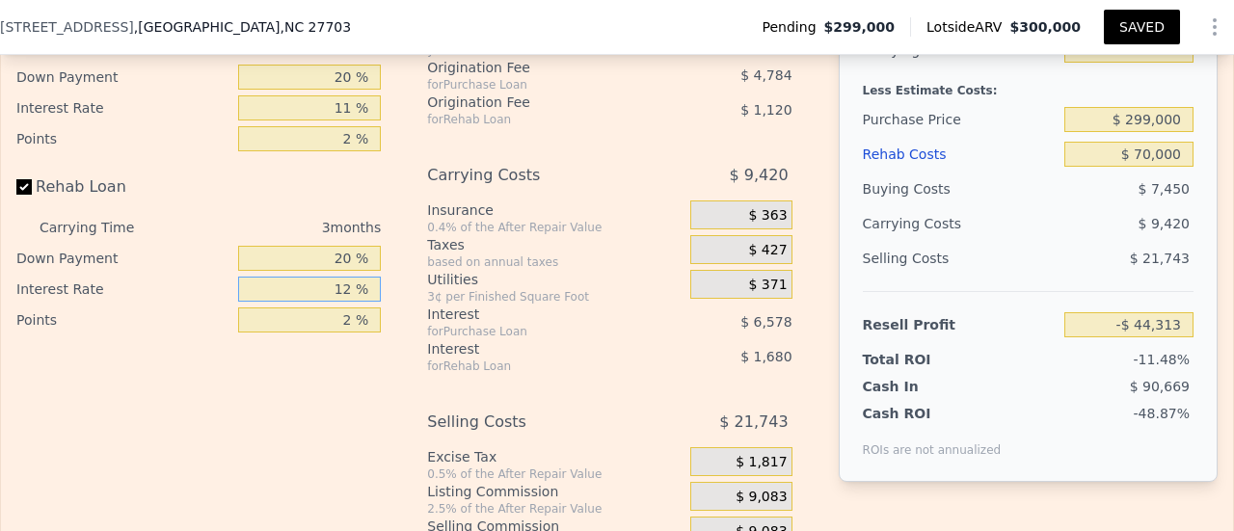
type input "1 %"
type input "-$ 42,774"
type input "11 %"
type input "-$ 44,172"
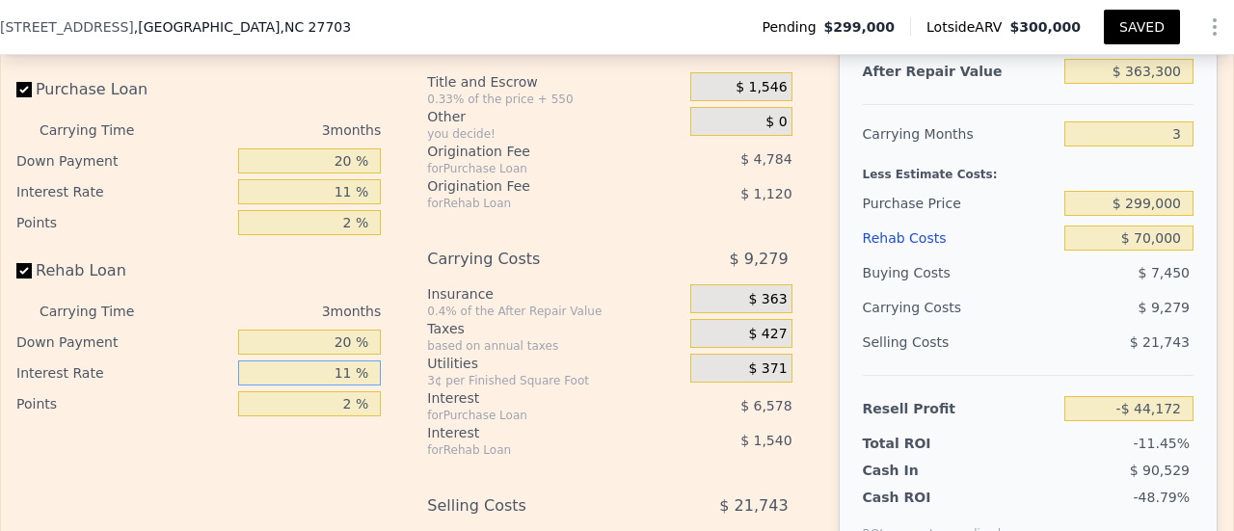
scroll to position [2799, 0]
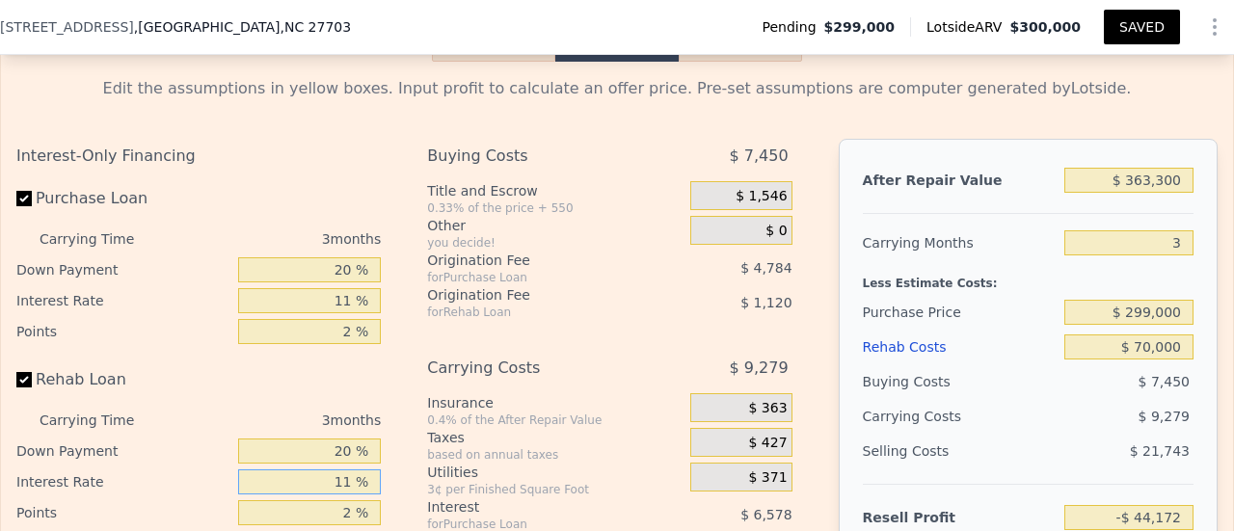
type input "11 %"
click at [1136, 317] on input "$ 299,000" at bounding box center [1129, 312] width 129 height 25
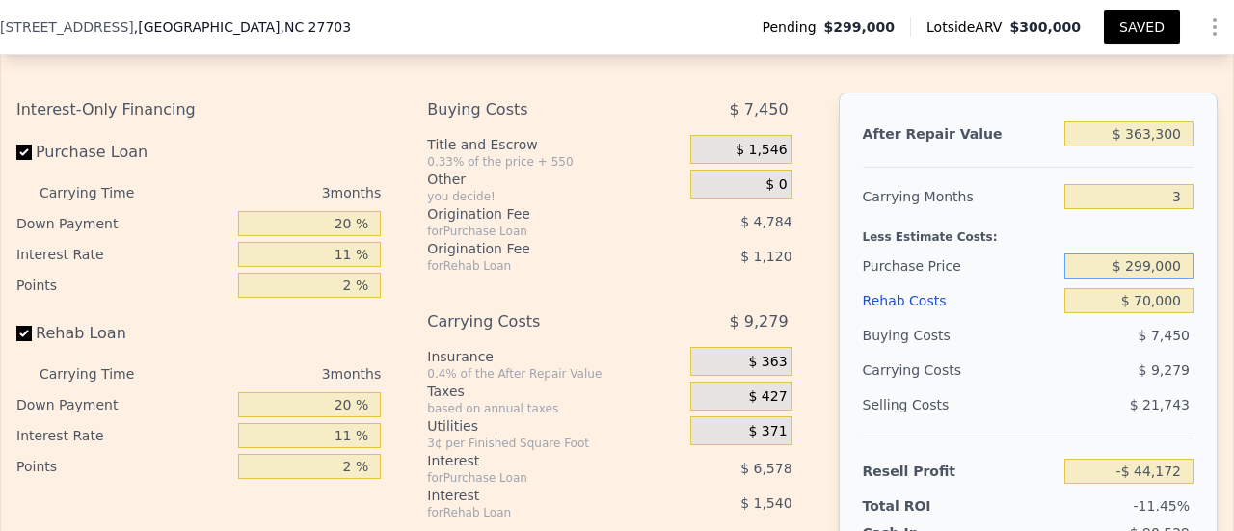
scroll to position [3088, 0]
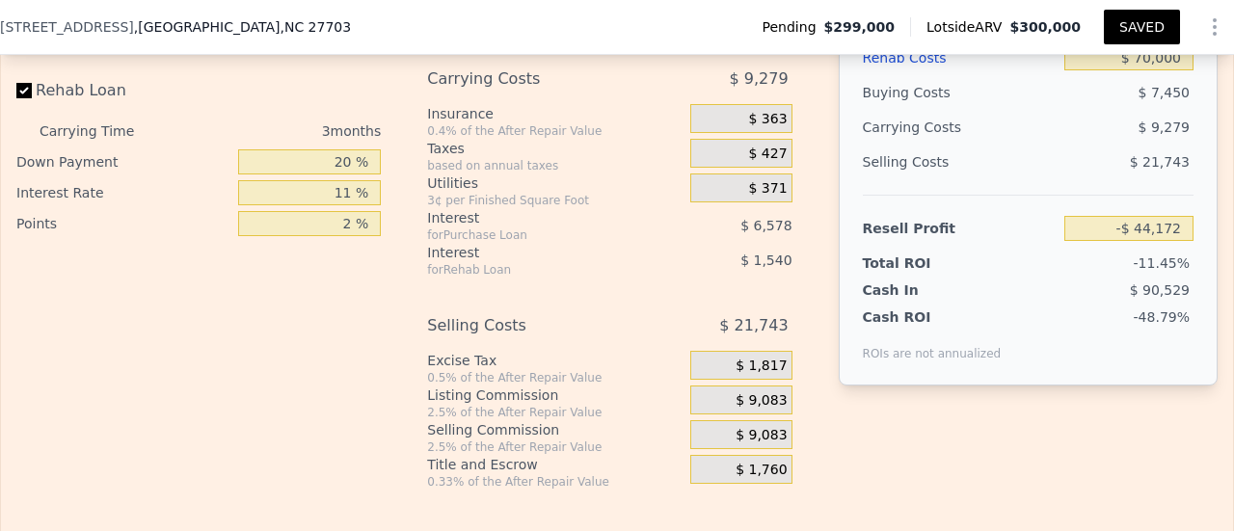
type input "$ 209,000"
type input "$ 49,548"
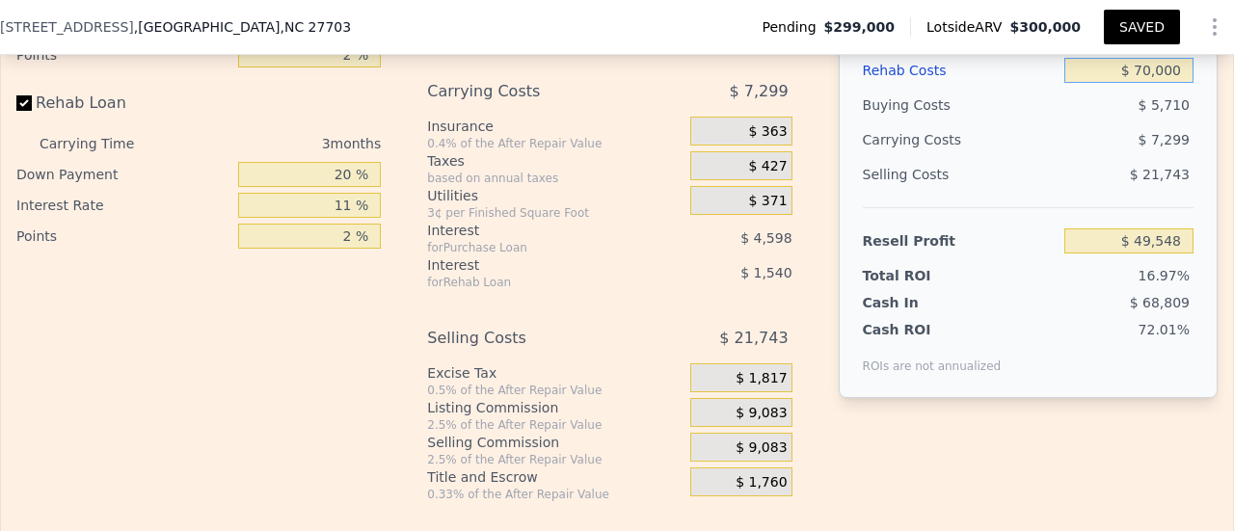
scroll to position [2991, 0]
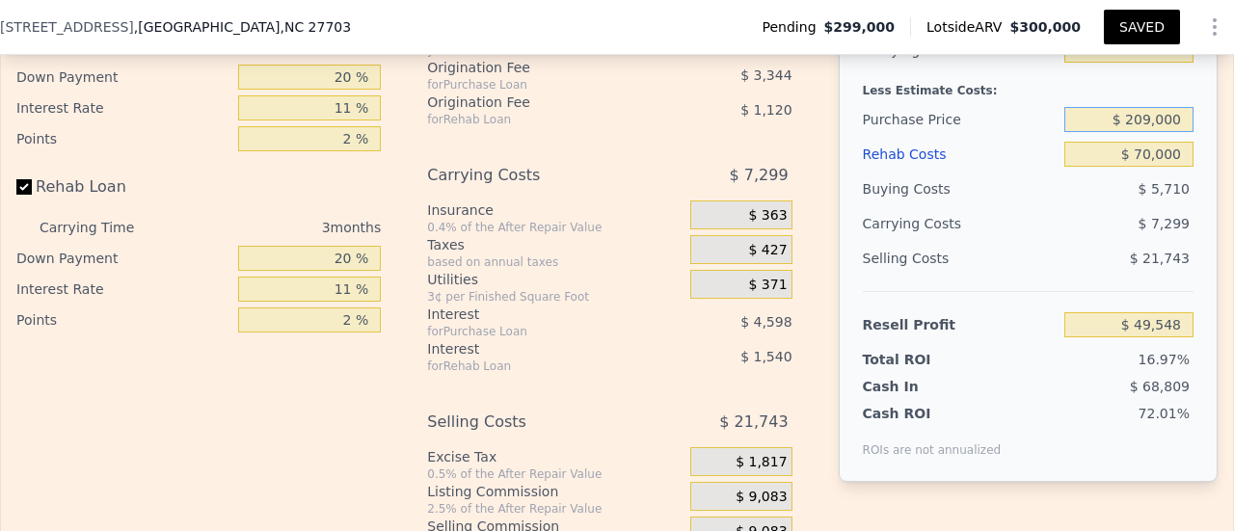
click at [1132, 129] on input "$ 209,000" at bounding box center [1129, 119] width 129 height 25
type input "$ 229,000"
type input "$ 28,723"
click at [1115, 22] on button "SAVED" at bounding box center [1142, 27] width 76 height 35
